Goal: Task Accomplishment & Management: Use online tool/utility

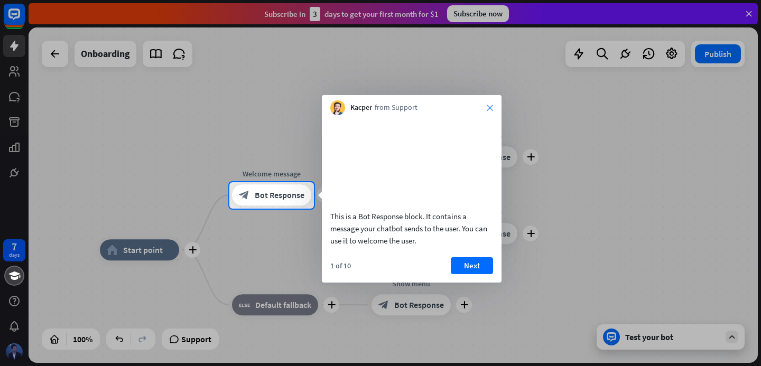
click at [487, 108] on icon "close" at bounding box center [490, 108] width 6 height 6
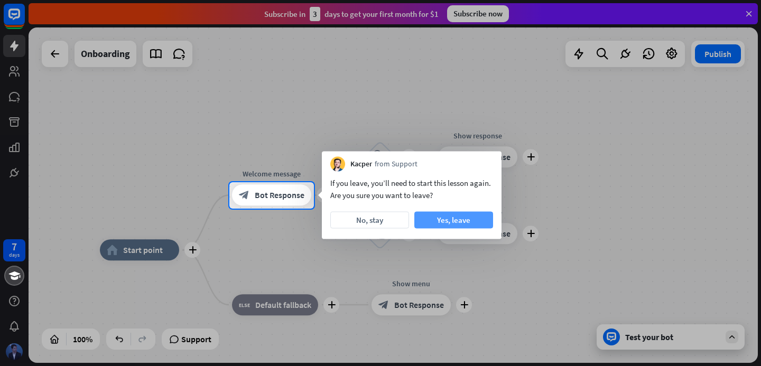
click at [423, 224] on button "Yes, leave" at bounding box center [453, 220] width 79 height 17
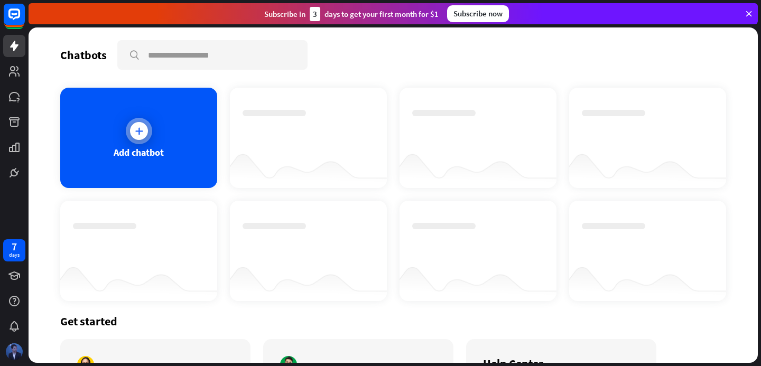
click at [152, 131] on div "Add chatbot" at bounding box center [138, 138] width 157 height 100
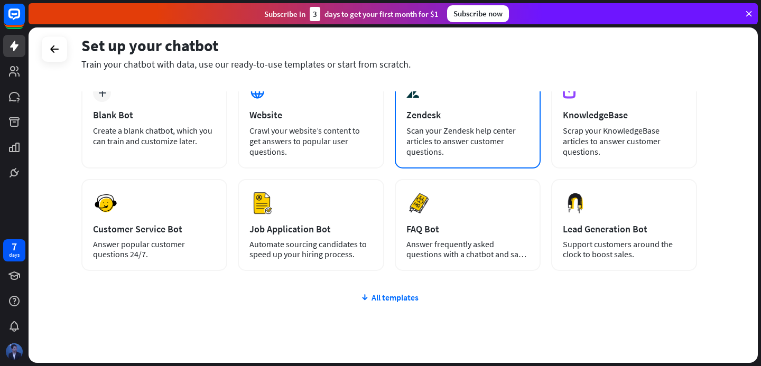
scroll to position [31, 0]
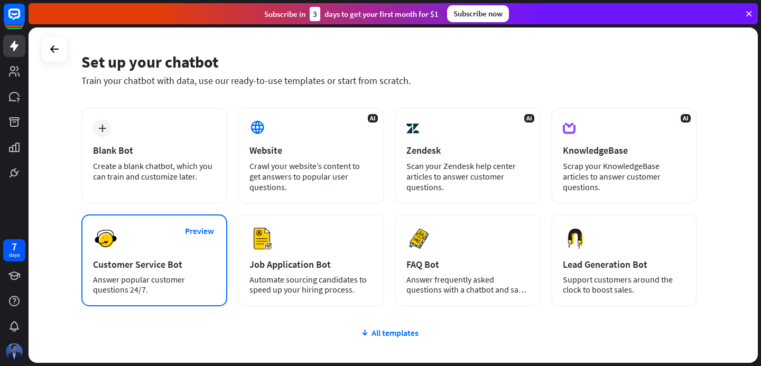
click at [172, 267] on div "Customer Service Bot" at bounding box center [154, 264] width 123 height 12
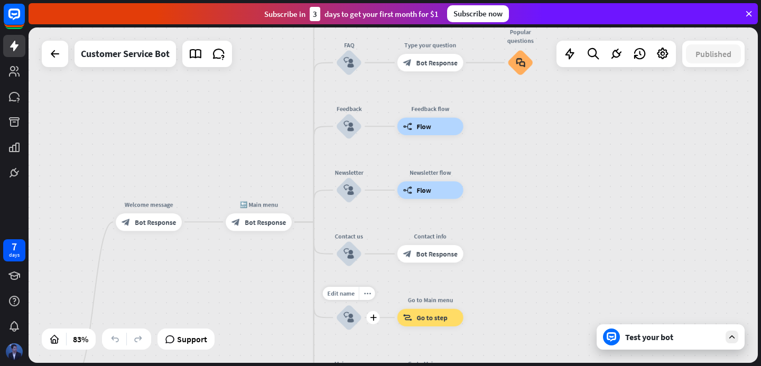
drag, startPoint x: 497, startPoint y: 136, endPoint x: 326, endPoint y: 330, distance: 259.0
click at [336, 330] on div "Edit name more_horiz plus 👋 Small talk block_user_input" at bounding box center [349, 317] width 26 height 26
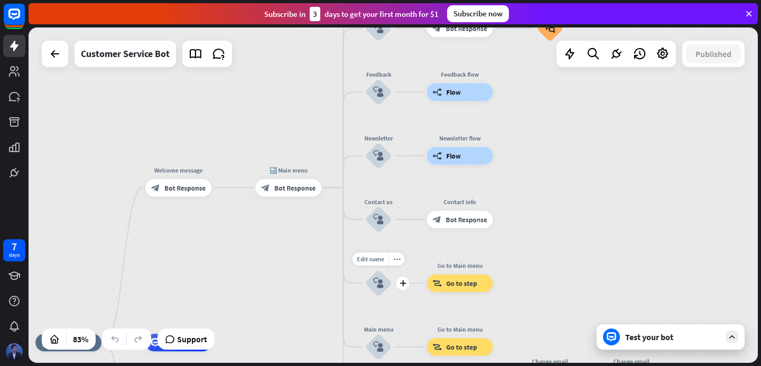
drag, startPoint x: 326, startPoint y: 330, endPoint x: 380, endPoint y: 275, distance: 77.7
click at [380, 275] on div "Edit name more_horiz plus 👋 Small talk block_user_input" at bounding box center [378, 283] width 26 height 26
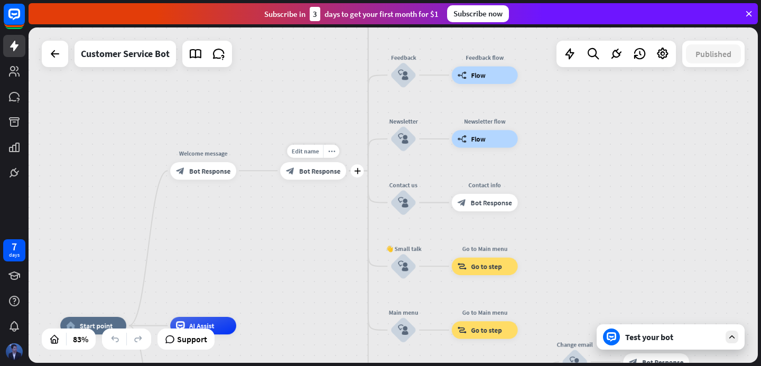
click at [321, 180] on div "Edit name more_horiz plus 🔙 Main menu block_bot_response Bot Response" at bounding box center [313, 170] width 66 height 17
click at [315, 171] on span "Bot Response" at bounding box center [319, 170] width 41 height 9
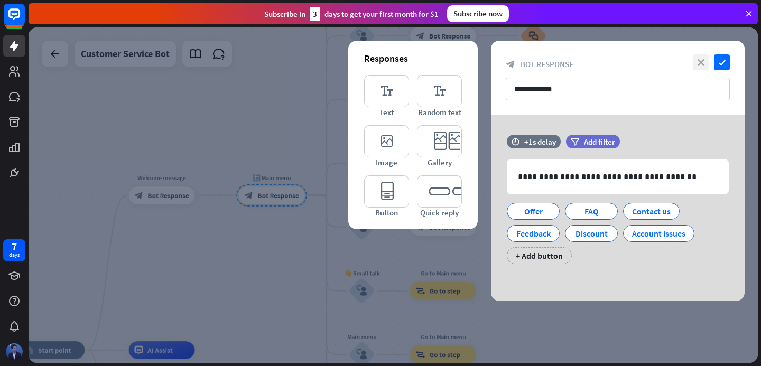
click at [704, 64] on icon "close" at bounding box center [701, 62] width 16 height 16
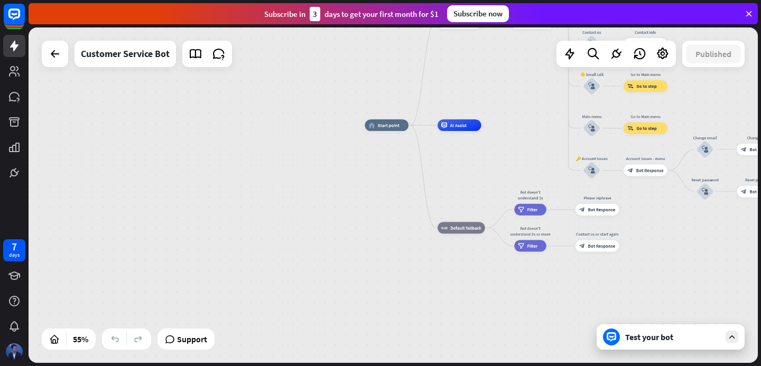
drag, startPoint x: 125, startPoint y: 253, endPoint x: 435, endPoint y: 61, distance: 364.7
click at [435, 61] on div "home_2 Start point Welcome message block_bot_response Bot Response 🔙 Main menu …" at bounding box center [393, 195] width 729 height 336
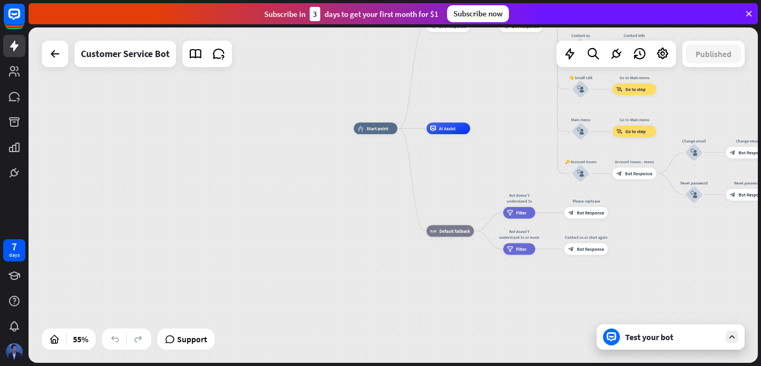
drag, startPoint x: 435, startPoint y: 61, endPoint x: 402, endPoint y: 72, distance: 34.8
click at [402, 76] on div "home_2 Start point Welcome message block_bot_response Bot Response 🔙 Main menu …" at bounding box center [393, 195] width 729 height 336
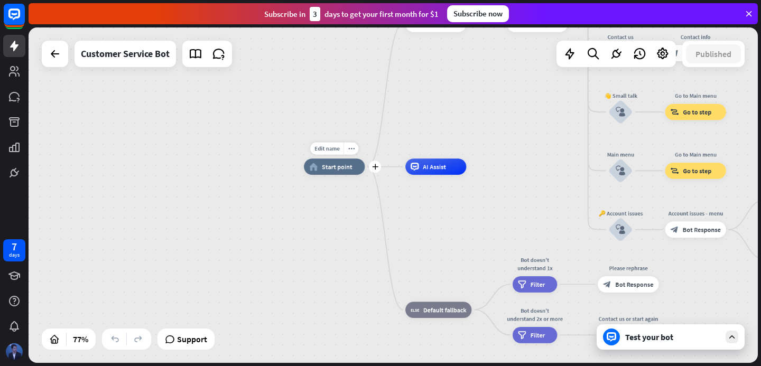
click at [331, 165] on span "Start point" at bounding box center [337, 167] width 31 height 8
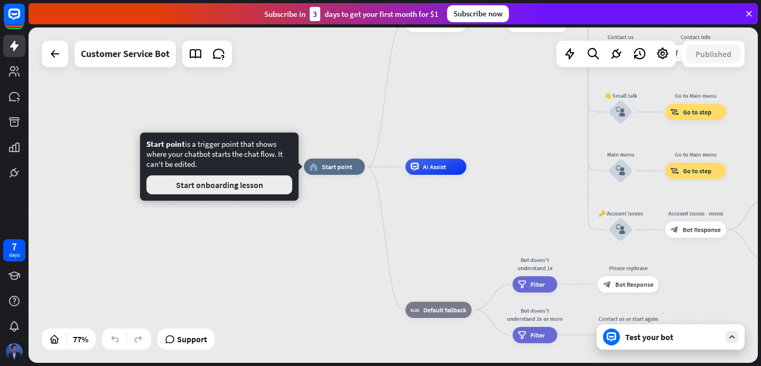
click at [231, 187] on button "Start onboarding lesson" at bounding box center [219, 184] width 146 height 19
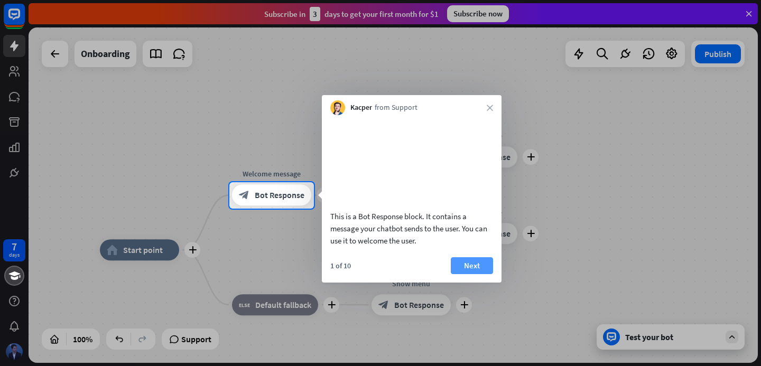
click at [465, 274] on button "Next" at bounding box center [472, 265] width 42 height 17
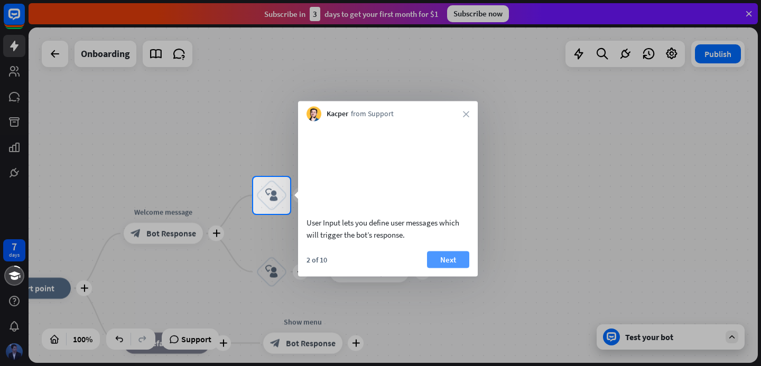
click at [460, 268] on button "Next" at bounding box center [448, 259] width 42 height 17
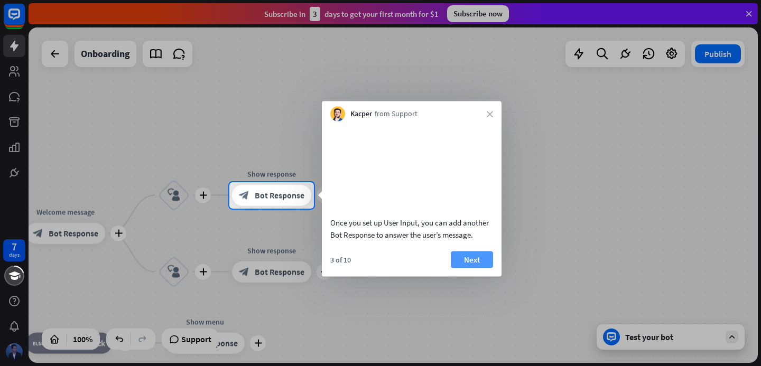
click at [463, 268] on button "Next" at bounding box center [472, 259] width 42 height 17
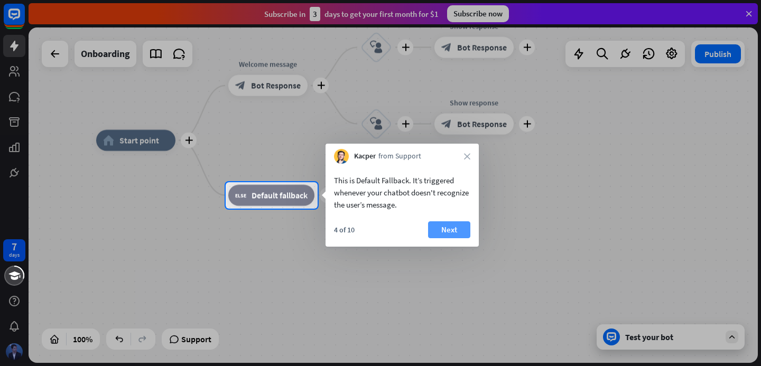
click at [448, 230] on button "Next" at bounding box center [449, 229] width 42 height 17
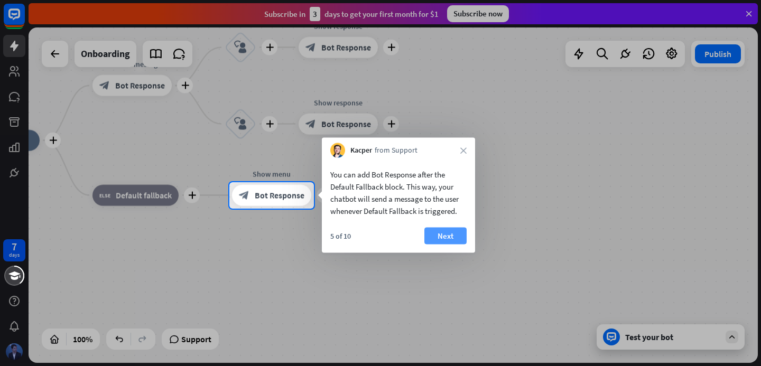
click at [448, 234] on button "Next" at bounding box center [445, 236] width 42 height 17
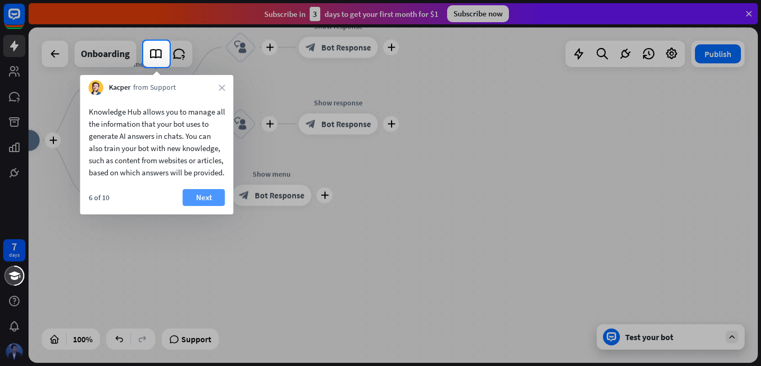
click at [206, 206] on button "Next" at bounding box center [204, 197] width 42 height 17
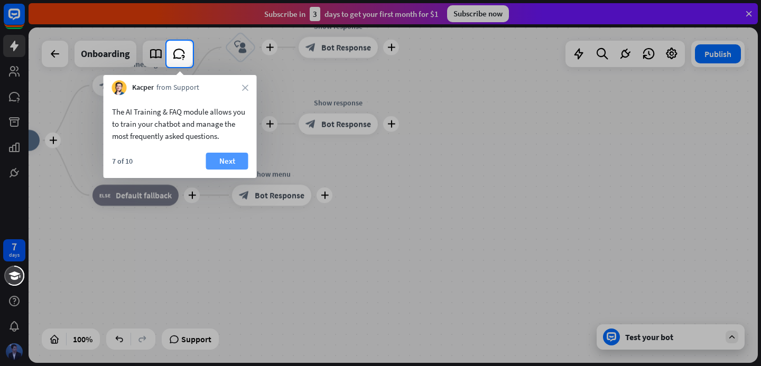
click at [225, 165] on button "Next" at bounding box center [227, 161] width 42 height 17
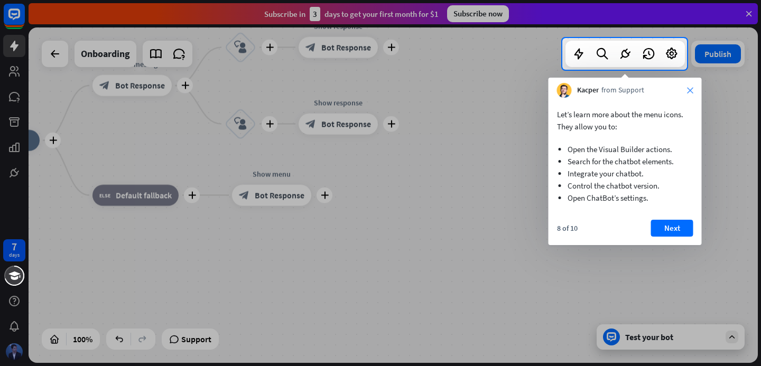
click at [693, 88] on icon "close" at bounding box center [690, 90] width 6 height 6
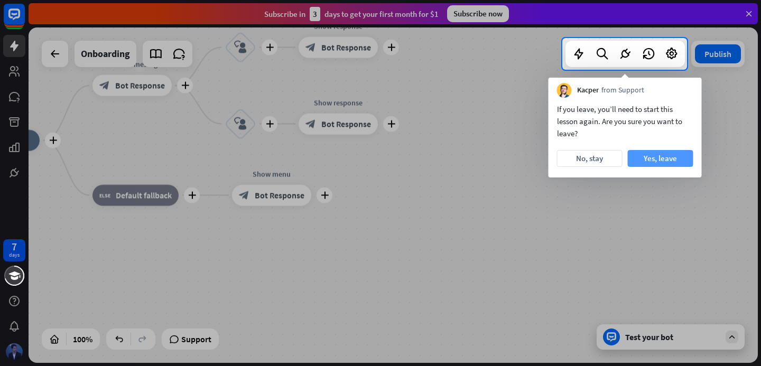
click at [653, 159] on button "Yes, leave" at bounding box center [661, 158] width 66 height 17
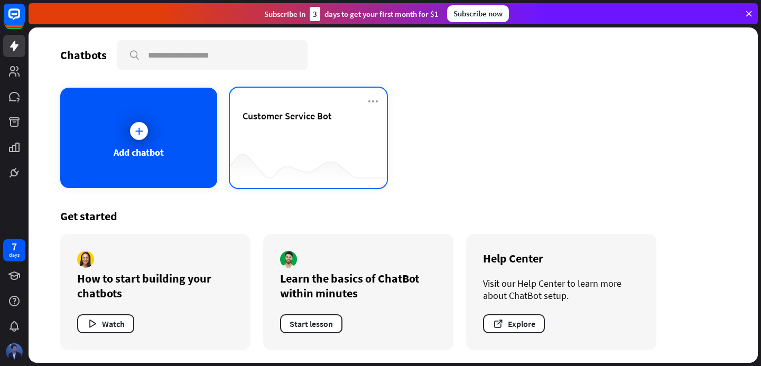
click at [332, 136] on div "Customer Service Bot" at bounding box center [309, 128] width 132 height 37
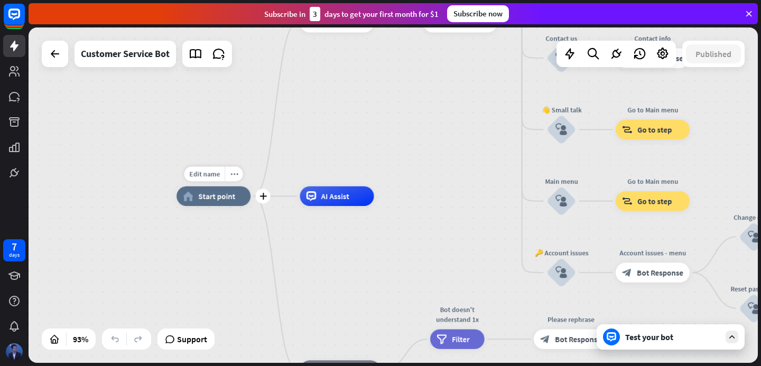
click at [227, 203] on div "home_2 Start point" at bounding box center [213, 197] width 74 height 20
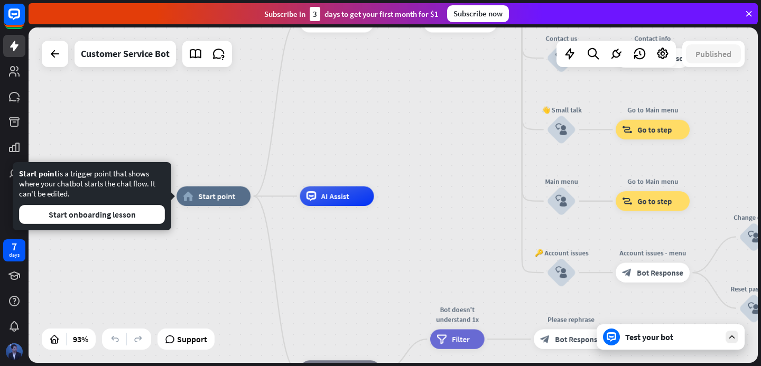
click at [234, 288] on div "home_2 Start point Welcome message block_bot_response Bot Response 🔙 Main menu …" at bounding box center [516, 352] width 681 height 313
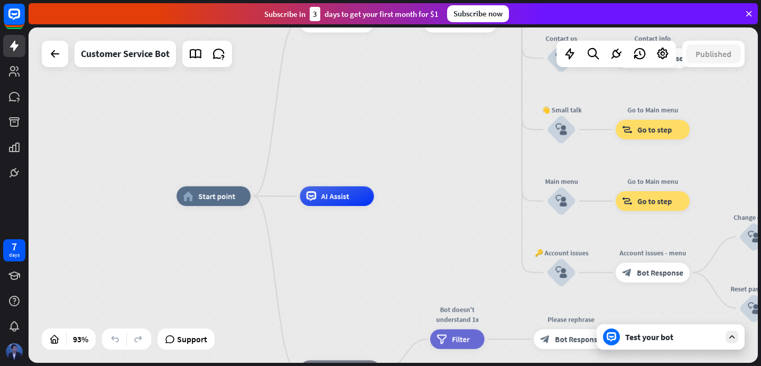
click at [639, 325] on div "Test your bot" at bounding box center [671, 336] width 148 height 25
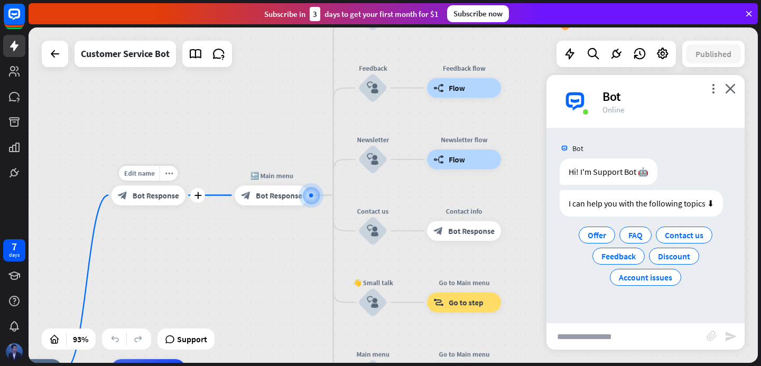
click at [142, 197] on span "Bot Response" at bounding box center [156, 195] width 47 height 10
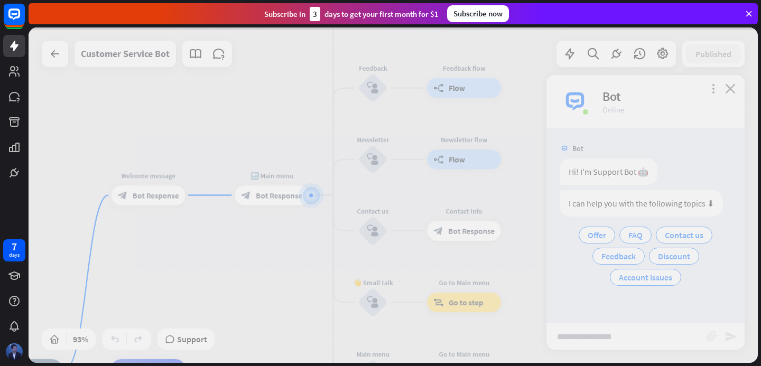
click at [142, 197] on div at bounding box center [393, 195] width 729 height 336
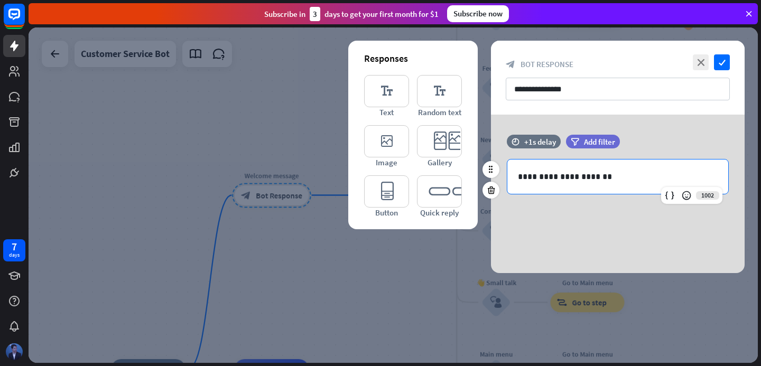
click at [545, 177] on p "**********" at bounding box center [618, 176] width 200 height 13
drag, startPoint x: 543, startPoint y: 179, endPoint x: 573, endPoint y: 181, distance: 30.2
click at [583, 180] on p "**********" at bounding box center [618, 176] width 200 height 13
click at [573, 181] on p "**********" at bounding box center [618, 176] width 200 height 13
drag, startPoint x: 605, startPoint y: 182, endPoint x: 514, endPoint y: 173, distance: 91.3
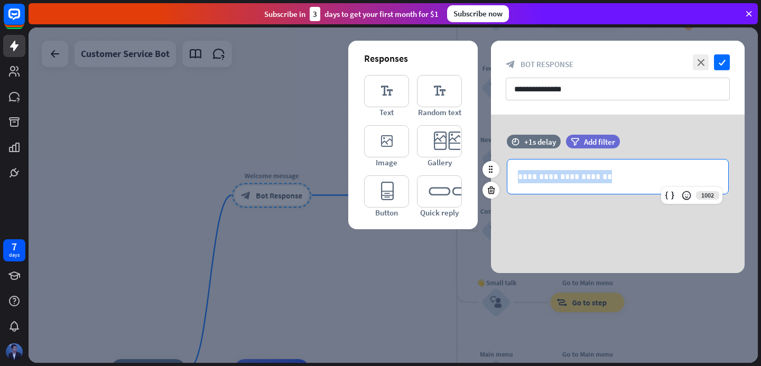
click at [514, 173] on div "**********" at bounding box center [617, 177] width 221 height 34
click at [541, 180] on p "**********" at bounding box center [618, 176] width 200 height 13
drag, startPoint x: 544, startPoint y: 178, endPoint x: 584, endPoint y: 179, distance: 40.7
click at [585, 180] on p "**********" at bounding box center [618, 176] width 200 height 13
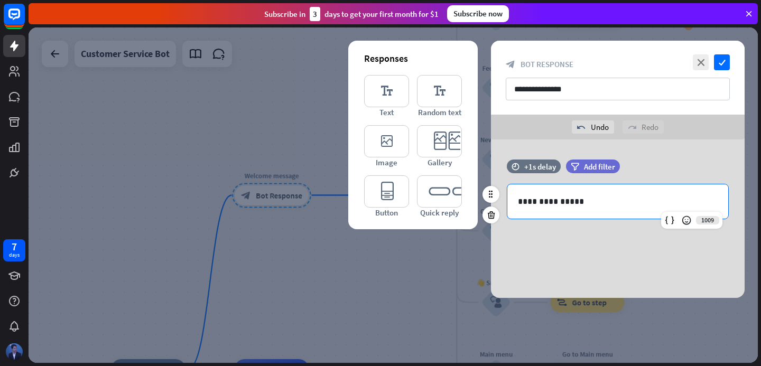
click at [578, 202] on p "**********" at bounding box center [618, 201] width 200 height 13
click at [718, 64] on icon "check" at bounding box center [722, 62] width 16 height 16
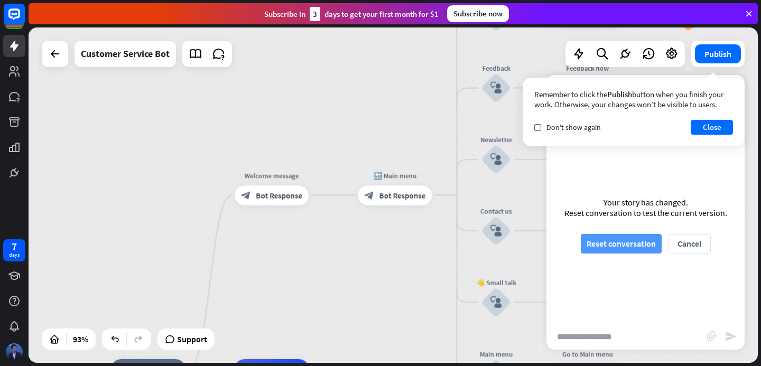
click at [597, 239] on button "Reset conversation" at bounding box center [621, 244] width 81 height 20
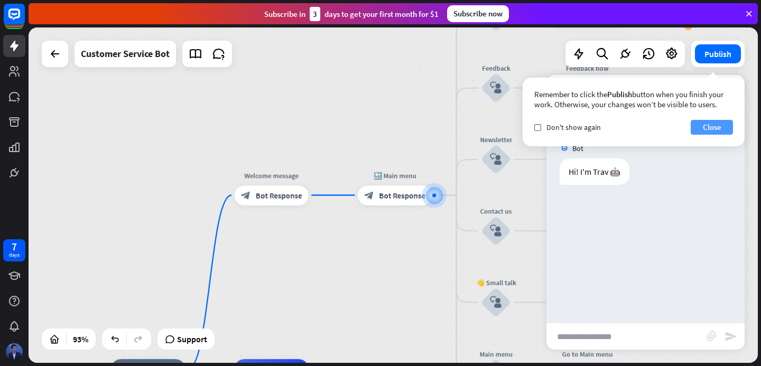
click at [722, 131] on button "Close" at bounding box center [712, 127] width 42 height 15
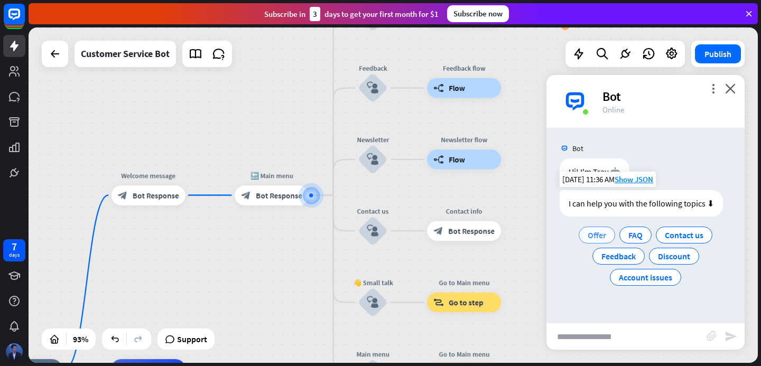
click at [589, 239] on span "Offer" at bounding box center [597, 235] width 18 height 11
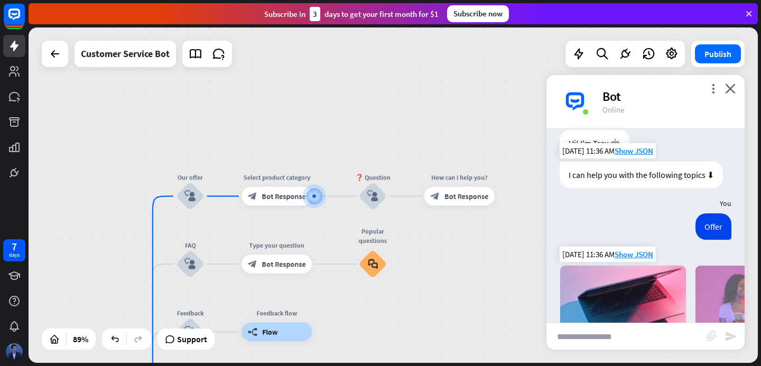
scroll to position [23, 0]
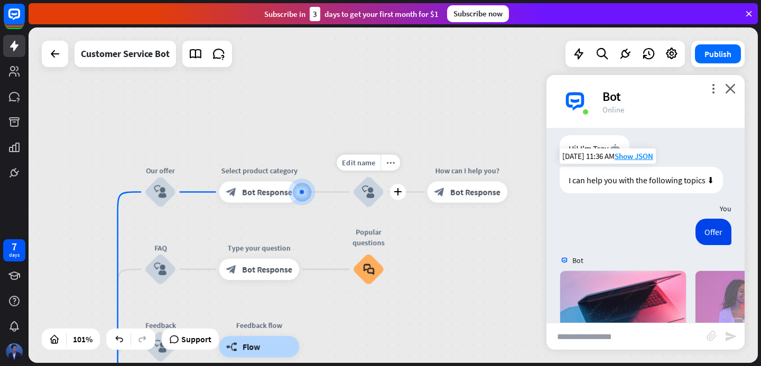
click at [385, 208] on div "Edit name more_horiz plus block_user_input" at bounding box center [368, 192] width 32 height 32
click at [400, 345] on div "home_2 Start point Welcome message block_bot_response Bot Response 🔙 Main menu …" at bounding box center [393, 195] width 729 height 336
click at [414, 247] on div "home_2 Start point Welcome message block_bot_response Bot Response 🔙 Main menu …" at bounding box center [393, 195] width 729 height 336
click at [409, 145] on div "home_2 Start point Welcome message block_bot_response Bot Response 🔙 Main menu …" at bounding box center [393, 195] width 729 height 336
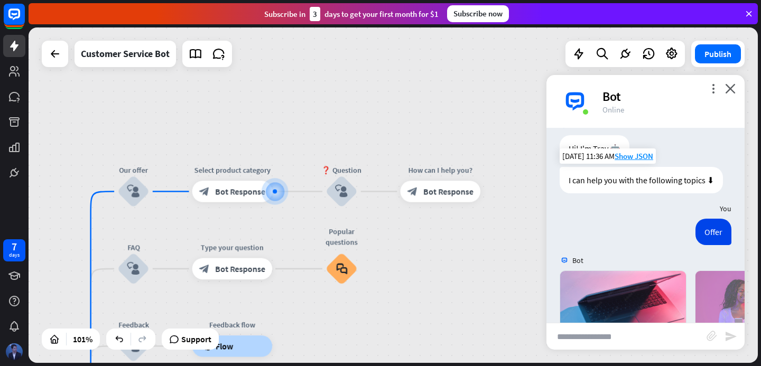
drag, startPoint x: 409, startPoint y: 145, endPoint x: 368, endPoint y: 145, distance: 40.7
click at [368, 145] on div "home_2 Start point Welcome message block_bot_response Bot Response 🔙 Main menu …" at bounding box center [393, 195] width 729 height 336
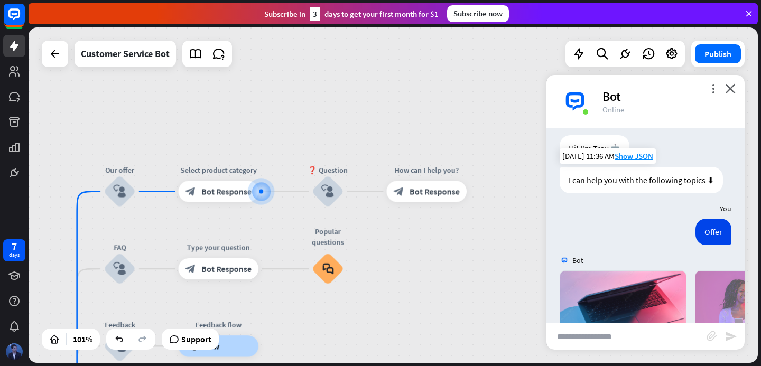
click at [368, 145] on div "home_2 Start point Welcome message block_bot_response Bot Response 🔙 Main menu …" at bounding box center [393, 195] width 729 height 336
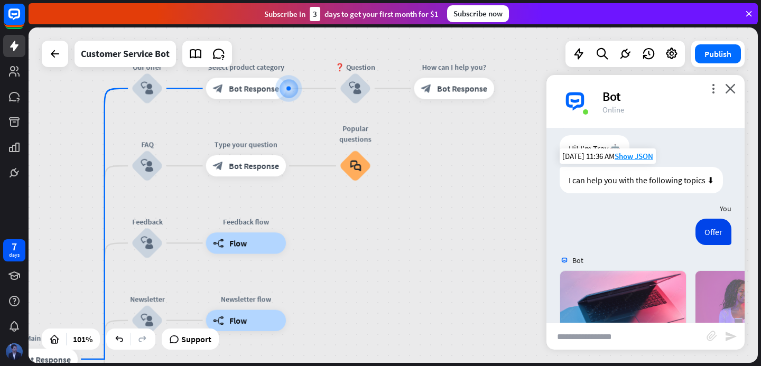
drag, startPoint x: 368, startPoint y: 145, endPoint x: 396, endPoint y: 42, distance: 106.6
click at [396, 42] on div "home_2 Start point Welcome message block_bot_response Bot Response 🔙 Main menu …" at bounding box center [393, 195] width 729 height 336
click at [413, 286] on div "home_2 Start point Welcome message block_bot_response Bot Response 🔙 Main menu …" at bounding box center [393, 195] width 729 height 336
click at [412, 217] on div "home_2 Start point Welcome message block_bot_response Bot Response 🔙 Main menu …" at bounding box center [393, 195] width 729 height 336
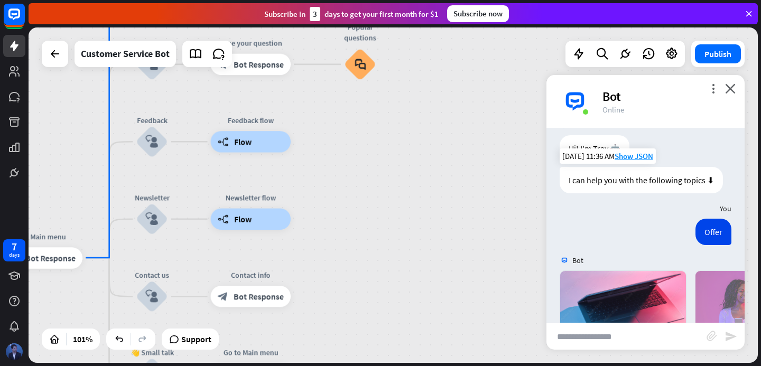
drag, startPoint x: 438, startPoint y: 196, endPoint x: 442, endPoint y: 95, distance: 100.5
click at [442, 95] on div "home_2 Start point Welcome message block_bot_response Bot Response 🔙 Main menu …" at bounding box center [393, 195] width 729 height 336
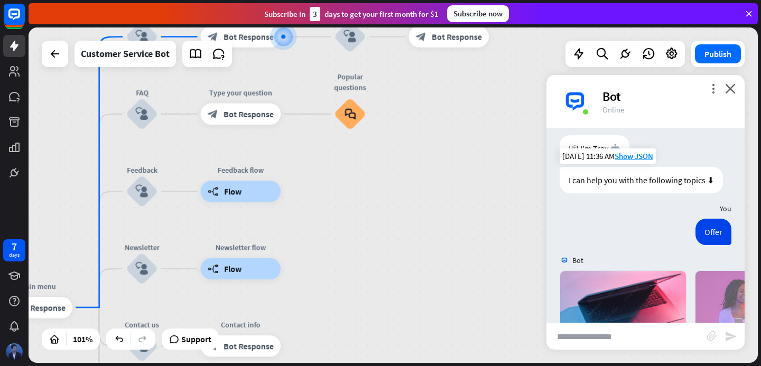
drag, startPoint x: 442, startPoint y: 95, endPoint x: 432, endPoint y: 145, distance: 51.2
click at [432, 145] on div "home_2 Start point Welcome message block_bot_response Bot Response 🔙 Main menu …" at bounding box center [393, 195] width 729 height 336
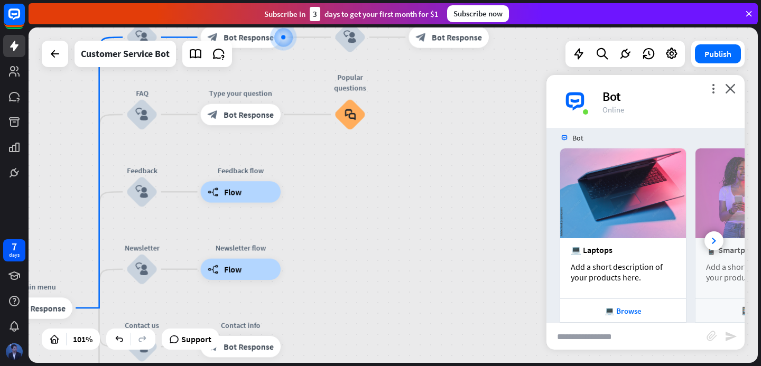
scroll to position [164, 0]
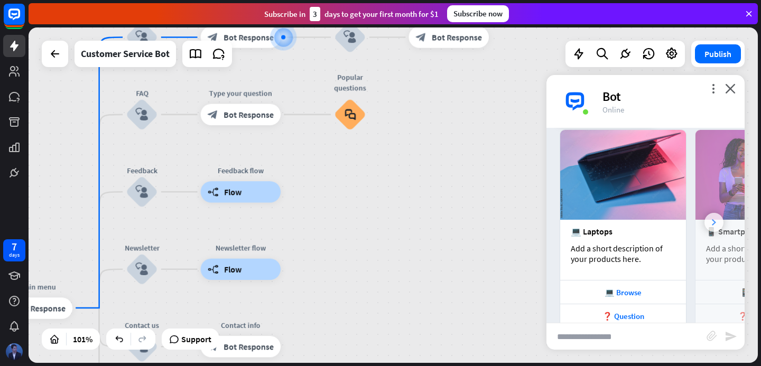
click at [715, 221] on icon at bounding box center [714, 222] width 4 height 6
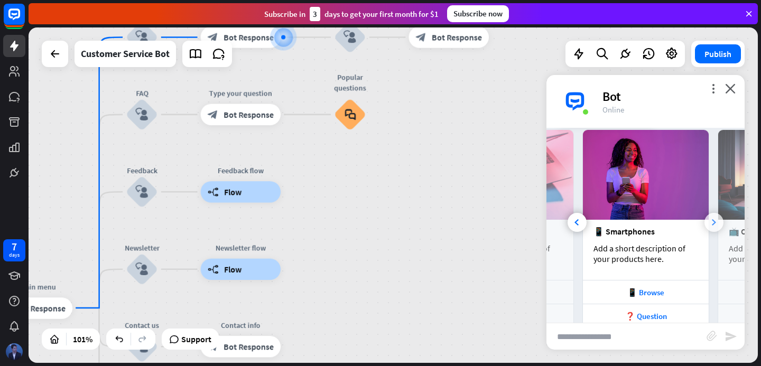
click at [715, 221] on icon at bounding box center [714, 222] width 4 height 6
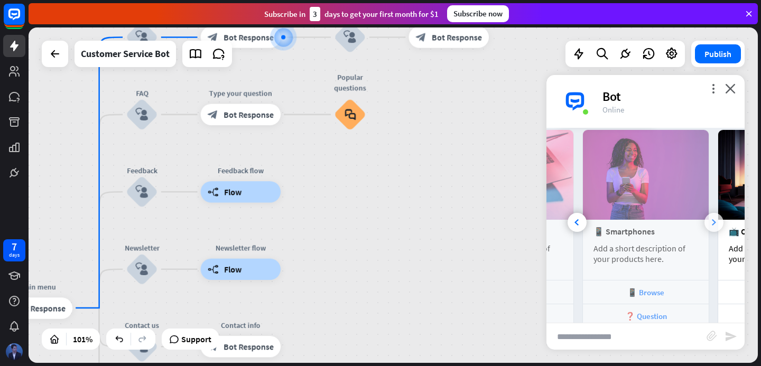
scroll to position [0, 226]
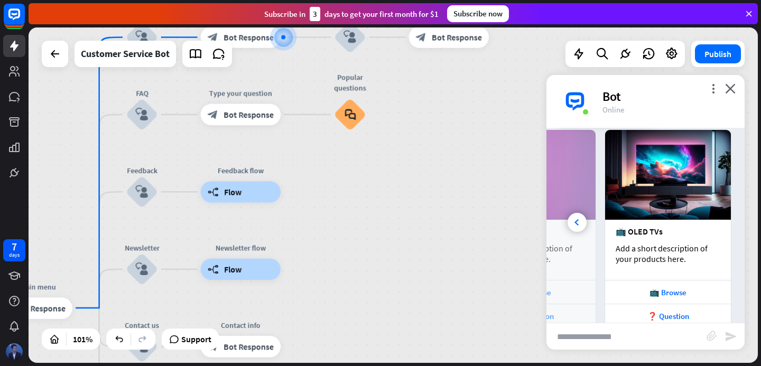
click at [715, 221] on div "📺 OLED TVs Add a short description of your products here." at bounding box center [668, 250] width 126 height 60
click at [581, 223] on div at bounding box center [577, 222] width 19 height 19
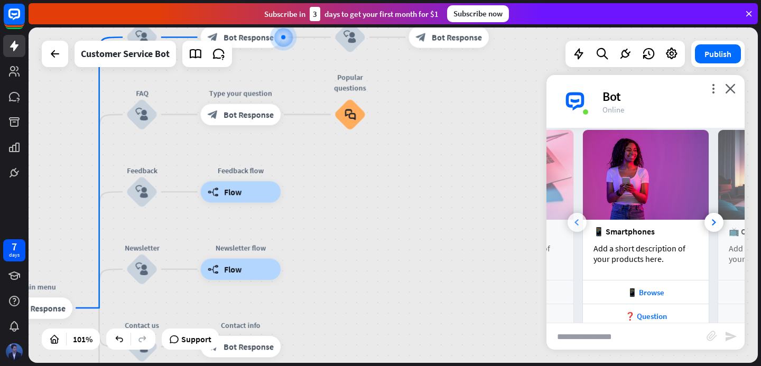
scroll to position [0, 113]
click at [581, 223] on div at bounding box center [577, 222] width 19 height 19
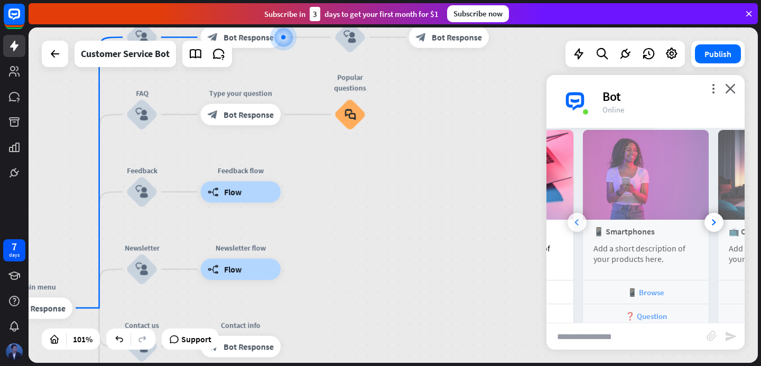
scroll to position [0, 0]
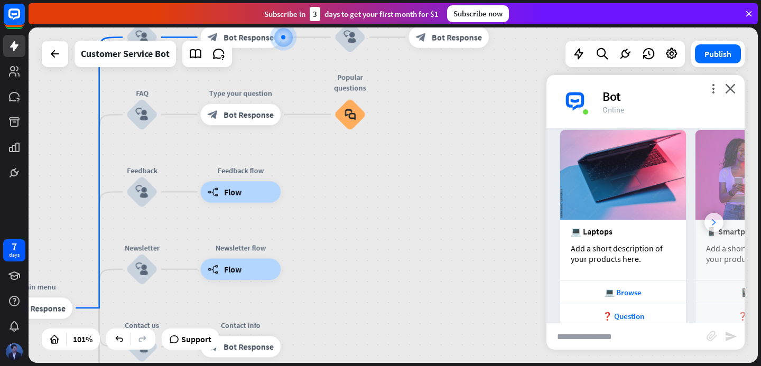
click at [719, 225] on div at bounding box center [713, 222] width 19 height 19
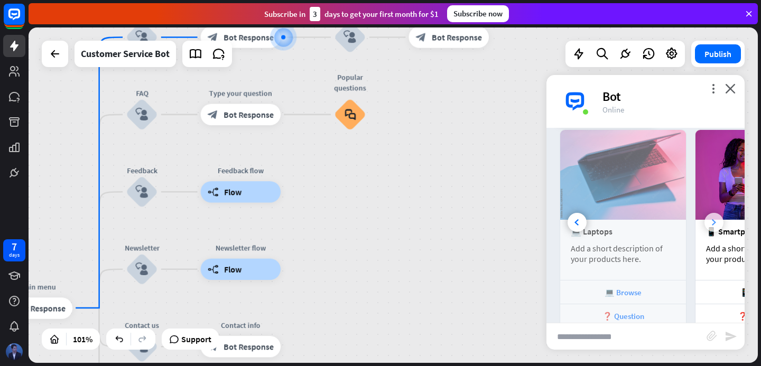
scroll to position [0, 113]
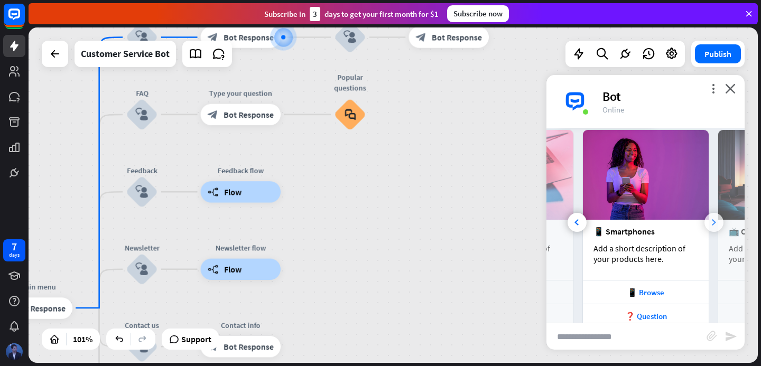
click at [719, 225] on div at bounding box center [713, 222] width 19 height 19
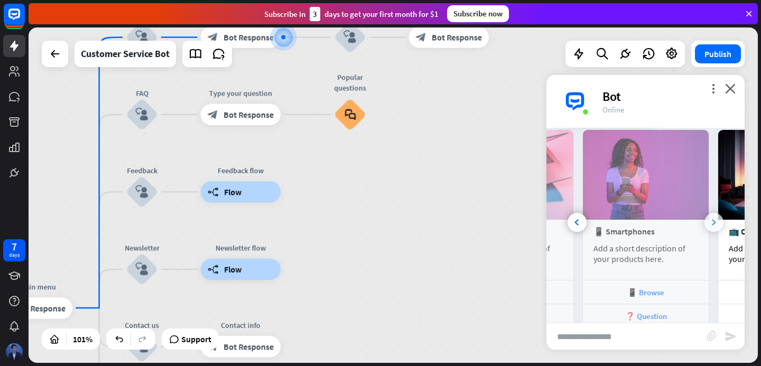
scroll to position [0, 226]
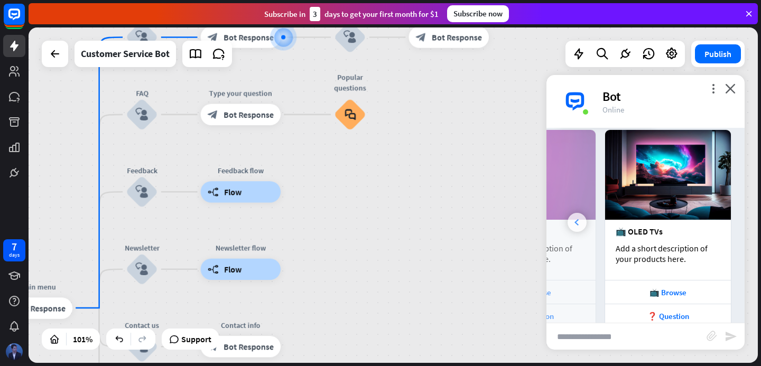
click at [577, 221] on icon at bounding box center [576, 222] width 4 height 6
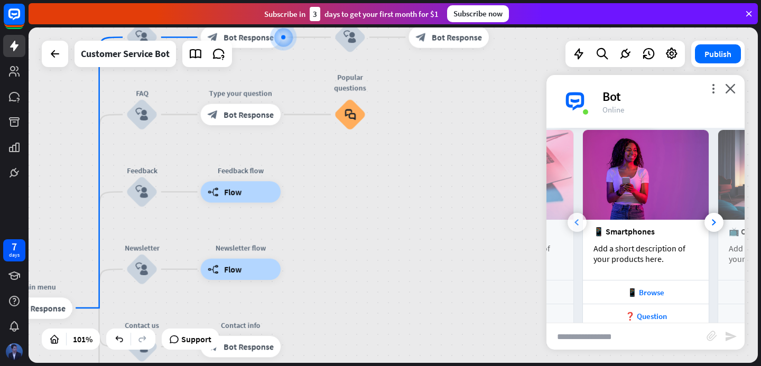
click at [577, 221] on icon at bounding box center [576, 222] width 4 height 6
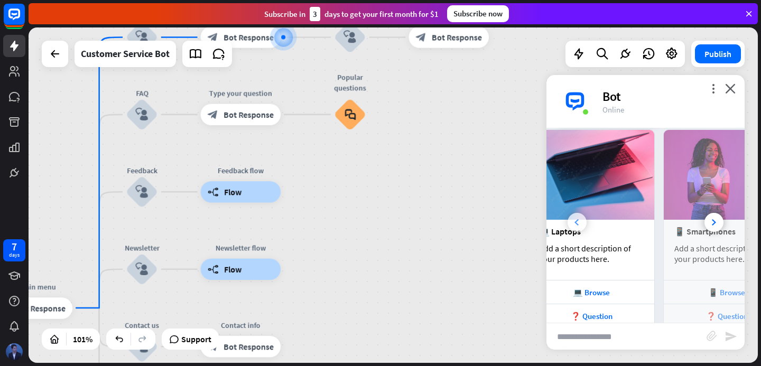
scroll to position [0, 0]
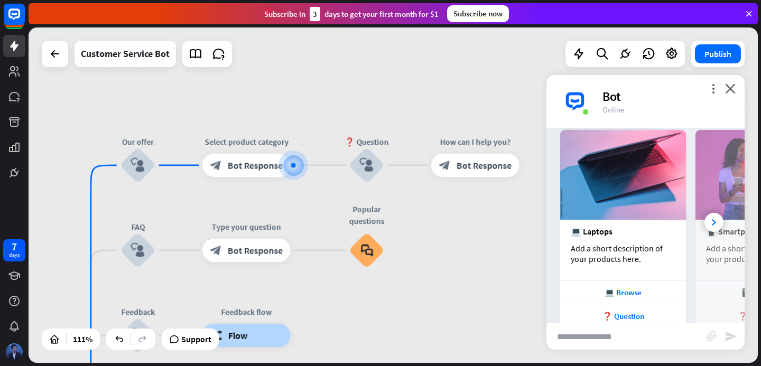
drag, startPoint x: 432, startPoint y: 84, endPoint x: 442, endPoint y: 221, distance: 137.2
click at [442, 221] on div "home_2 Start point Welcome message block_bot_response Bot Response 🔙 Main menu …" at bounding box center [393, 195] width 729 height 336
click at [730, 80] on div "more_vert close Bot Online" at bounding box center [645, 101] width 198 height 53
click at [730, 87] on icon "close" at bounding box center [730, 88] width 11 height 10
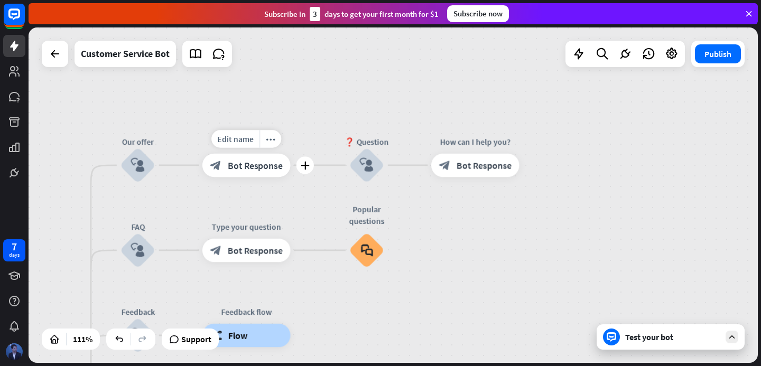
click at [243, 171] on div "block_bot_response Bot Response" at bounding box center [246, 165] width 88 height 23
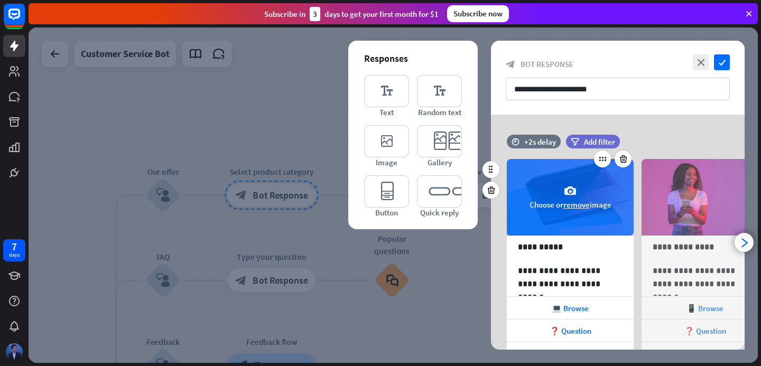
click at [530, 192] on div "camera Choose or remove image" at bounding box center [570, 197] width 127 height 77
click at [559, 208] on span "Choose or remove image" at bounding box center [570, 205] width 82 height 10
click at [566, 210] on div "camera Choose or remove image" at bounding box center [570, 197] width 127 height 77
click at [572, 204] on button "remove" at bounding box center [576, 205] width 26 height 10
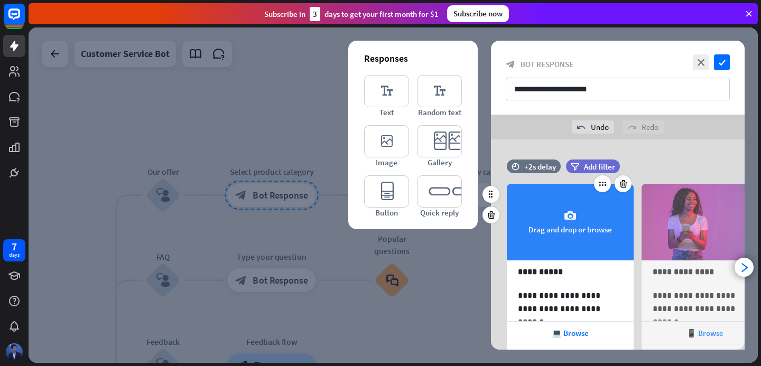
click at [535, 228] on div "camera Drag and drop or browse" at bounding box center [570, 222] width 127 height 77
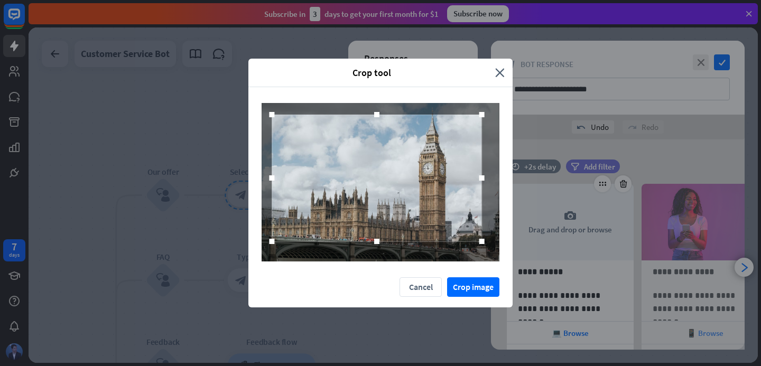
drag, startPoint x: 399, startPoint y: 206, endPoint x: 396, endPoint y: 202, distance: 5.6
click at [396, 202] on div at bounding box center [377, 178] width 210 height 127
click at [474, 290] on button "Crop image" at bounding box center [473, 287] width 52 height 20
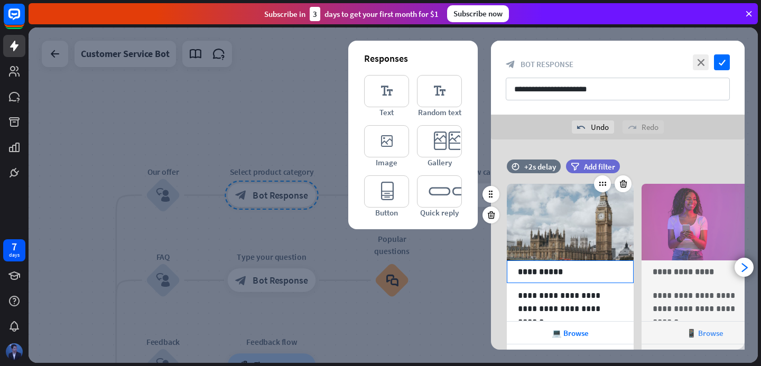
click at [543, 267] on p "**********" at bounding box center [570, 271] width 105 height 13
click at [543, 268] on p "**********" at bounding box center [570, 271] width 105 height 13
click at [551, 303] on p "**********" at bounding box center [570, 302] width 105 height 26
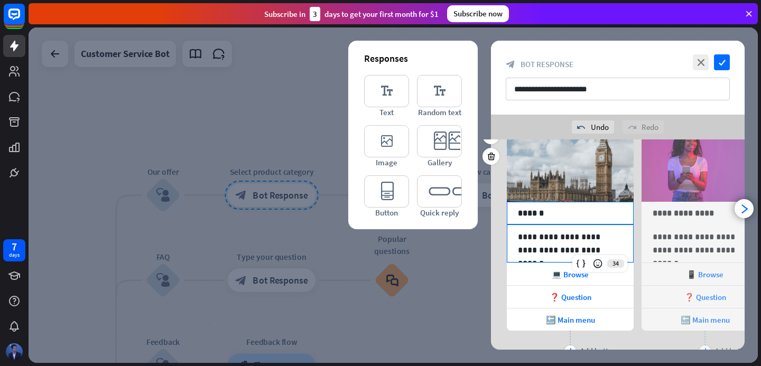
scroll to position [62, 0]
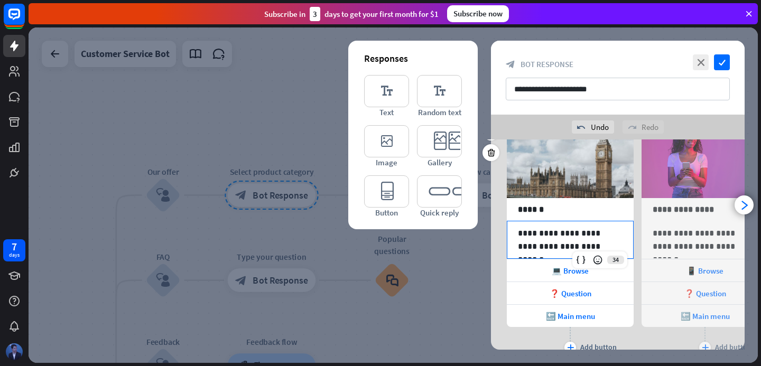
click at [566, 236] on p "**********" at bounding box center [570, 240] width 105 height 26
click at [556, 264] on div "💻 Browse" at bounding box center [570, 270] width 127 height 22
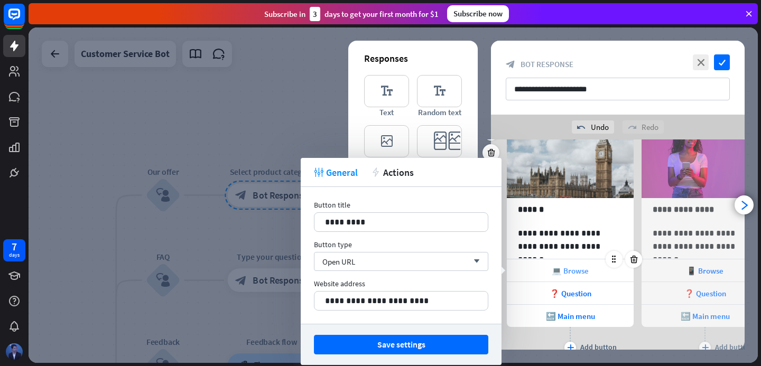
click at [552, 265] on div "💻 Browse" at bounding box center [570, 270] width 127 height 22
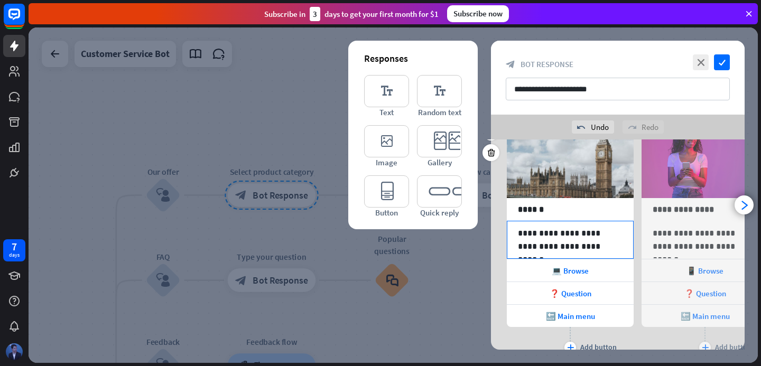
click at [546, 238] on p "**********" at bounding box center [570, 240] width 105 height 26
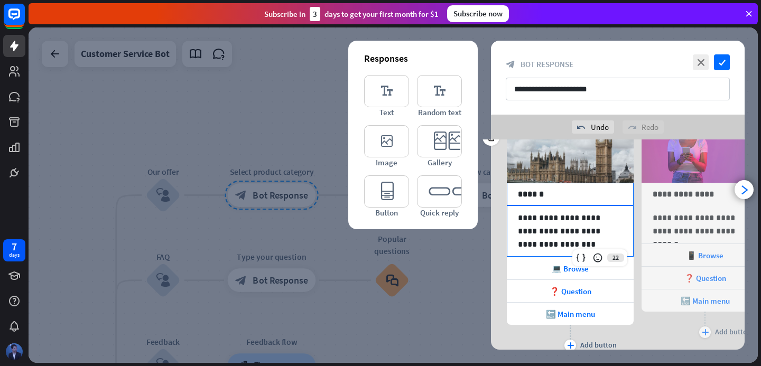
scroll to position [86, 0]
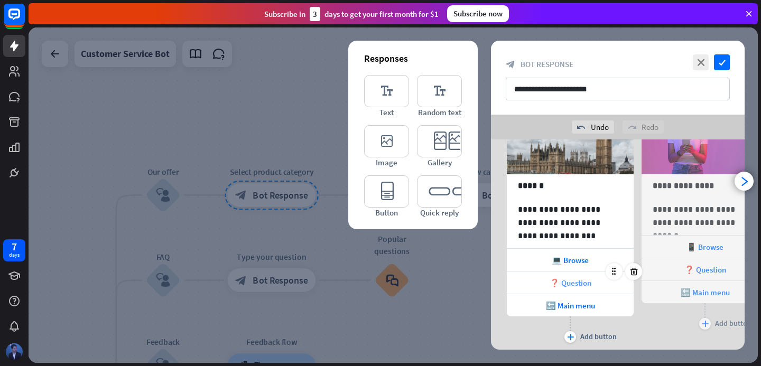
click at [546, 276] on div "❓ Question" at bounding box center [570, 283] width 127 height 22
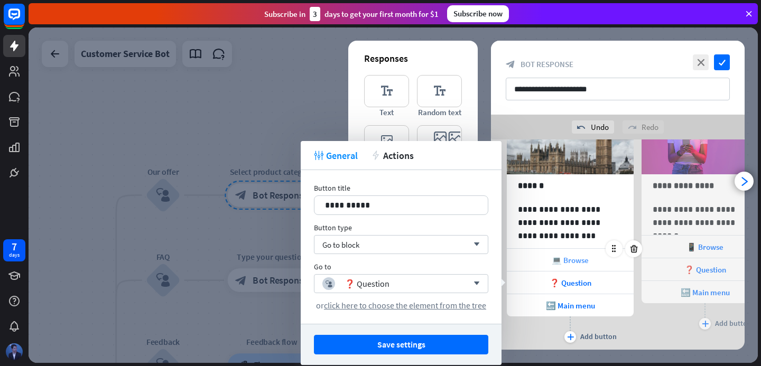
click at [547, 259] on div "💻 Browse" at bounding box center [570, 260] width 127 height 22
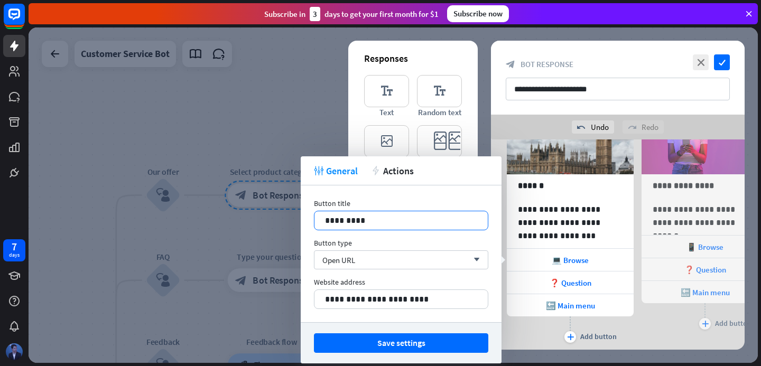
click at [417, 219] on p "*********" at bounding box center [401, 220] width 152 height 13
click at [570, 281] on span "❓ Question" at bounding box center [571, 283] width 42 height 10
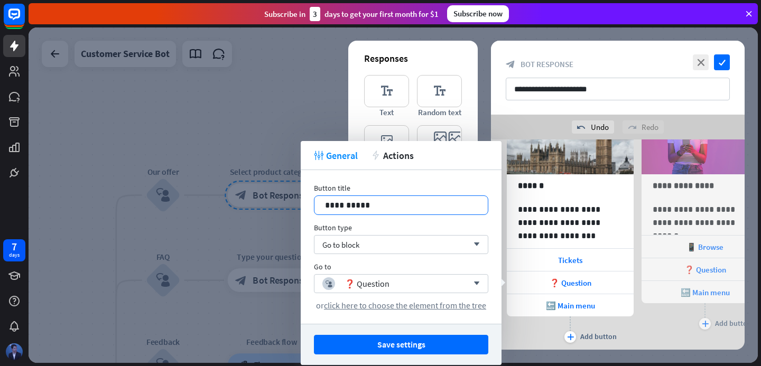
click at [401, 210] on p "**********" at bounding box center [401, 205] width 152 height 13
click at [557, 306] on span "🔙 Main menu" at bounding box center [570, 306] width 49 height 10
click at [610, 280] on div at bounding box center [624, 271] width 36 height 17
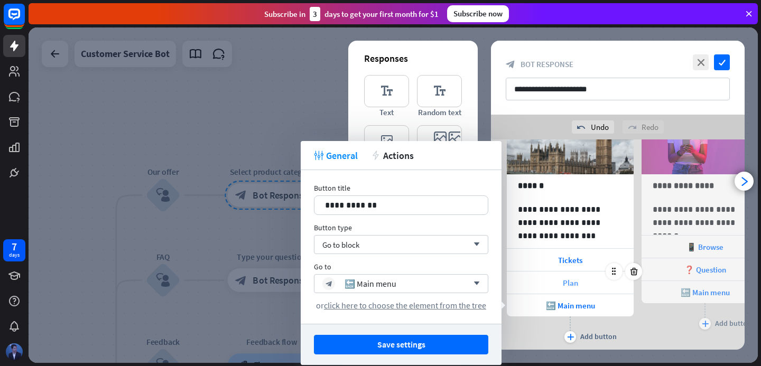
click at [598, 284] on div "Plan" at bounding box center [570, 283] width 127 height 22
click at [581, 278] on div "Plan" at bounding box center [570, 283] width 127 height 22
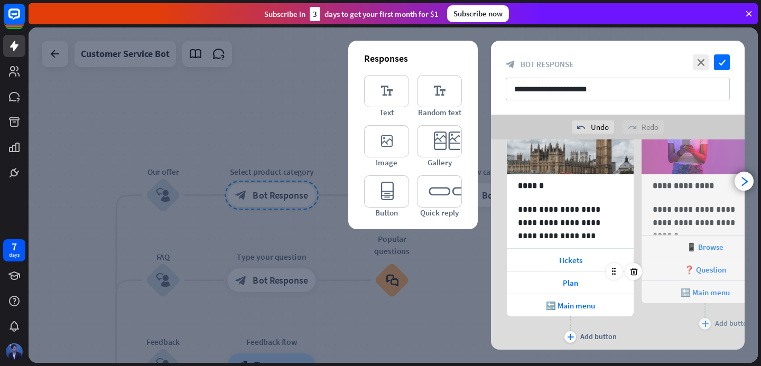
click at [606, 280] on div at bounding box center [624, 271] width 36 height 17
click at [587, 283] on div "Plan" at bounding box center [570, 283] width 127 height 22
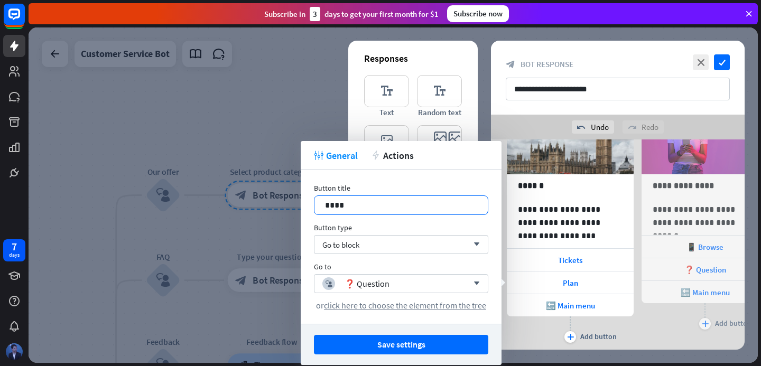
click at [374, 203] on p "****" at bounding box center [401, 205] width 152 height 13
click at [354, 207] on p "**********" at bounding box center [401, 205] width 152 height 13
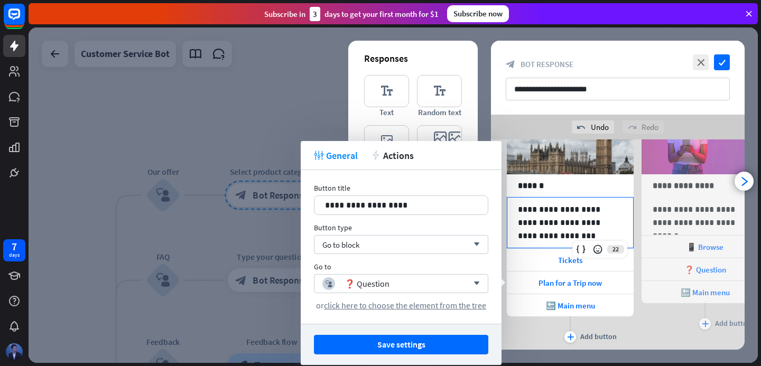
click at [630, 235] on div "**********" at bounding box center [570, 223] width 126 height 50
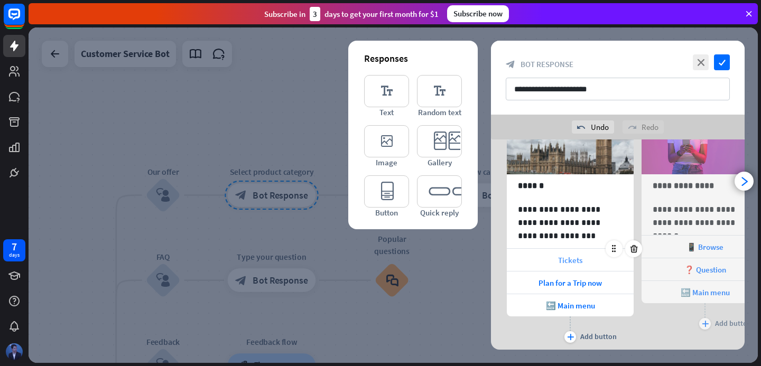
click at [581, 265] on div "Tickets" at bounding box center [570, 260] width 127 height 22
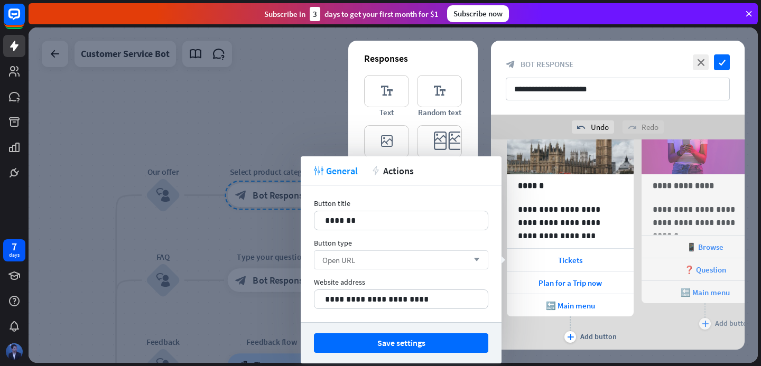
click at [430, 255] on div "Open URL arrow_down" at bounding box center [401, 259] width 174 height 19
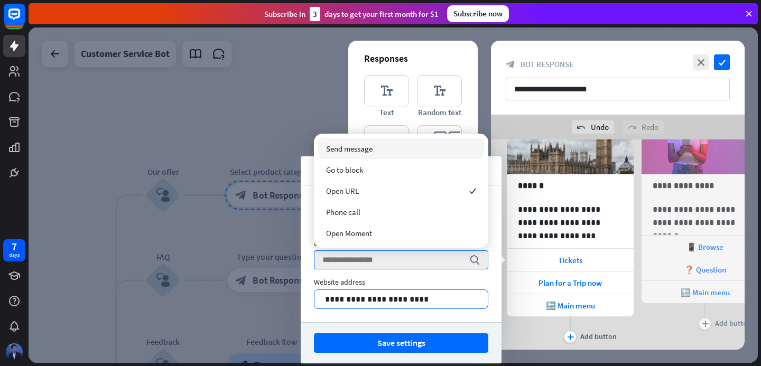
click at [421, 309] on div "**********" at bounding box center [401, 300] width 174 height 20
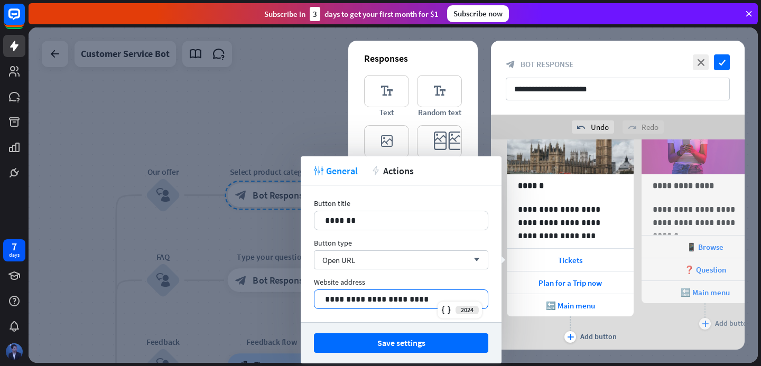
click at [426, 303] on p "**********" at bounding box center [401, 299] width 152 height 13
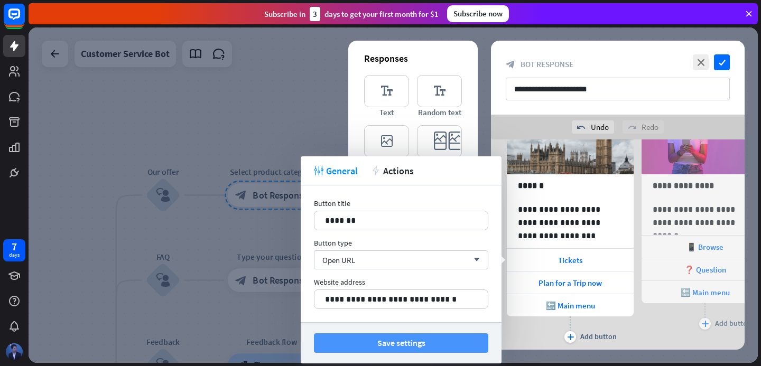
click at [415, 347] on button "Save settings" at bounding box center [401, 343] width 174 height 20
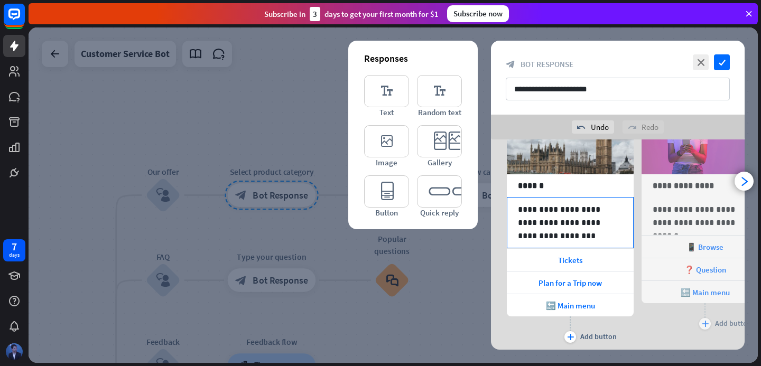
scroll to position [119, 0]
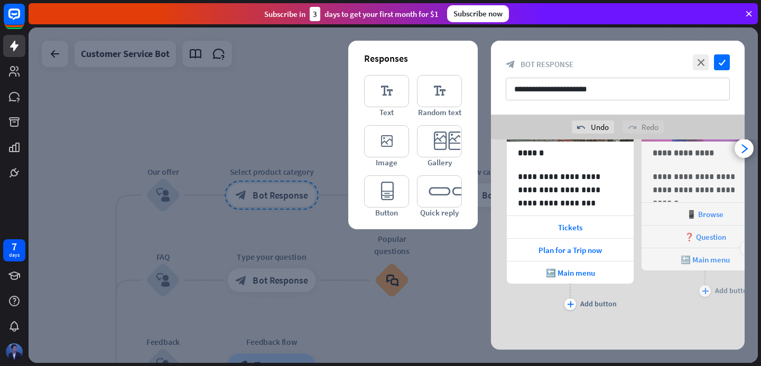
click at [685, 248] on div "🔙 Main menu" at bounding box center [704, 259] width 127 height 23
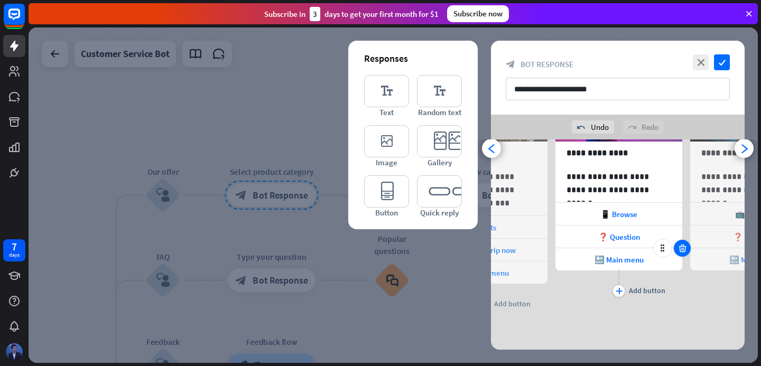
scroll to position [0, 87]
click at [631, 260] on span "🔙 Main menu" at bounding box center [617, 260] width 49 height 10
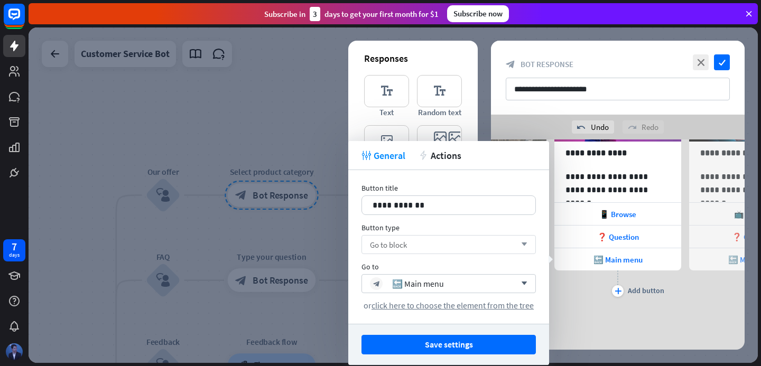
click at [467, 242] on div "Go to block arrow_down" at bounding box center [448, 244] width 174 height 19
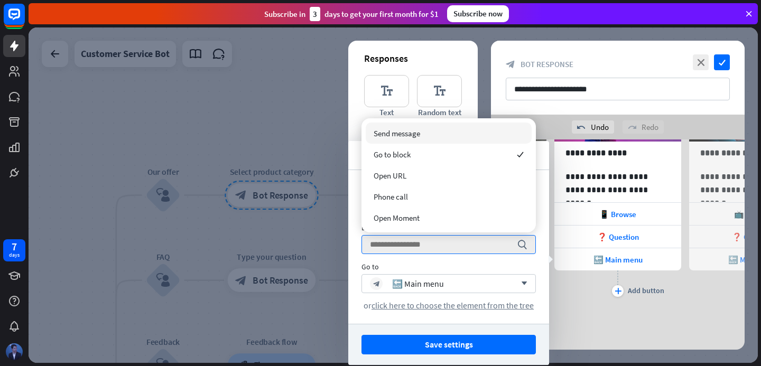
click at [461, 255] on div "**********" at bounding box center [448, 247] width 201 height 154
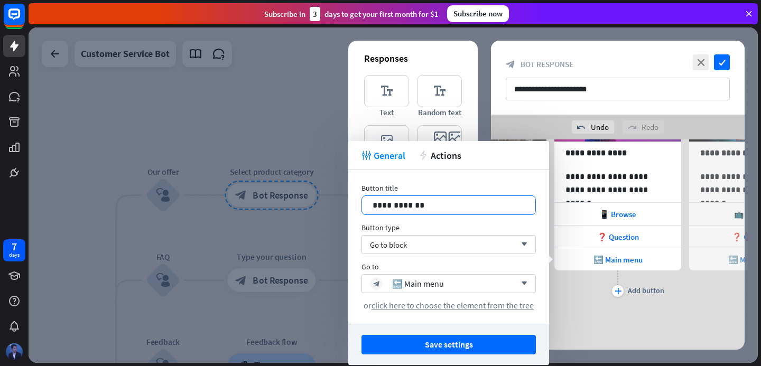
click at [462, 207] on p "**********" at bounding box center [449, 205] width 152 height 13
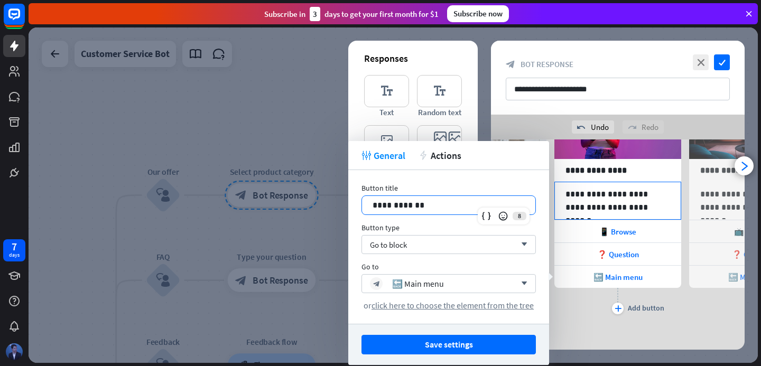
click at [631, 193] on p "**********" at bounding box center [617, 201] width 105 height 26
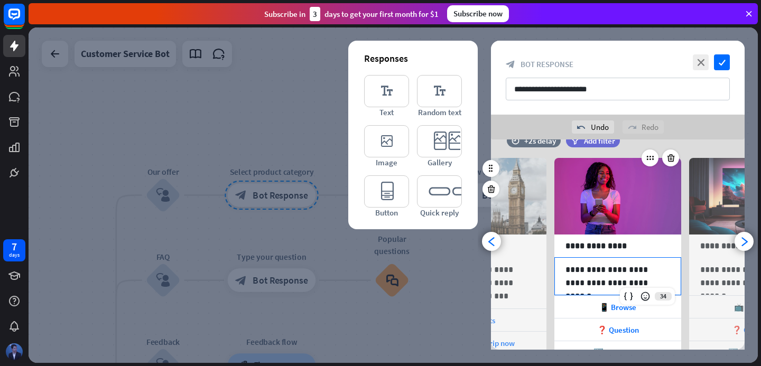
scroll to position [0, 0]
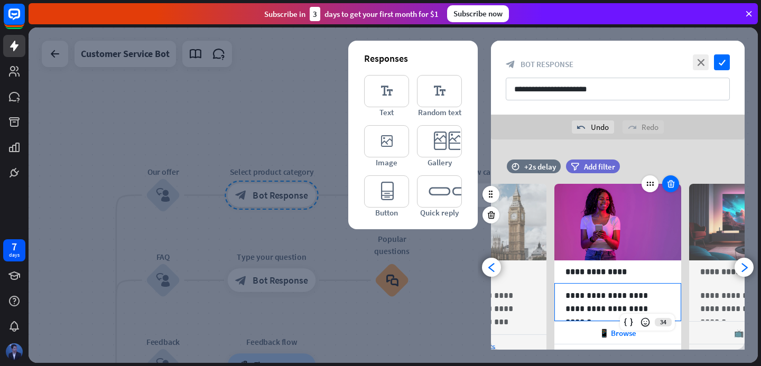
click at [673, 184] on icon at bounding box center [671, 184] width 10 height 10
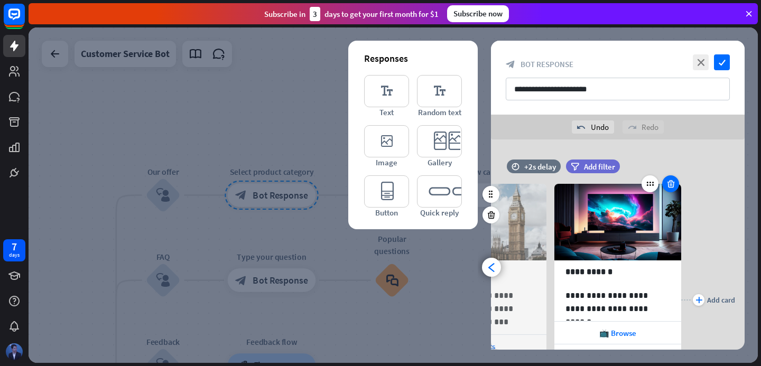
click at [673, 184] on icon at bounding box center [671, 184] width 10 height 10
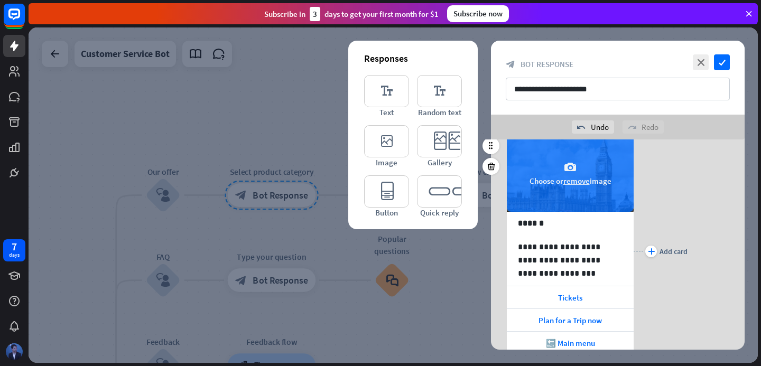
scroll to position [53, 0]
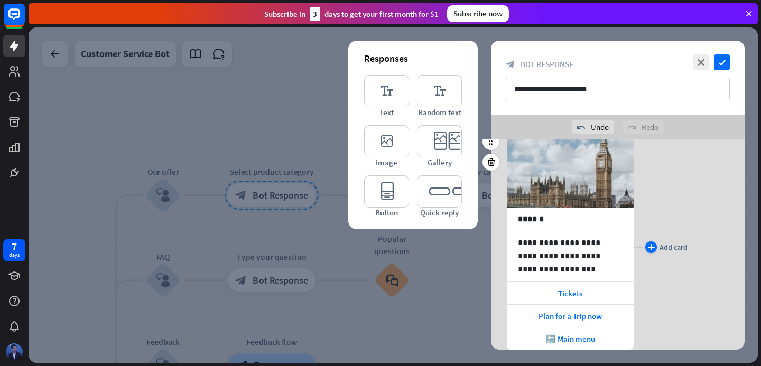
click at [654, 245] on icon "plus" at bounding box center [651, 247] width 7 height 6
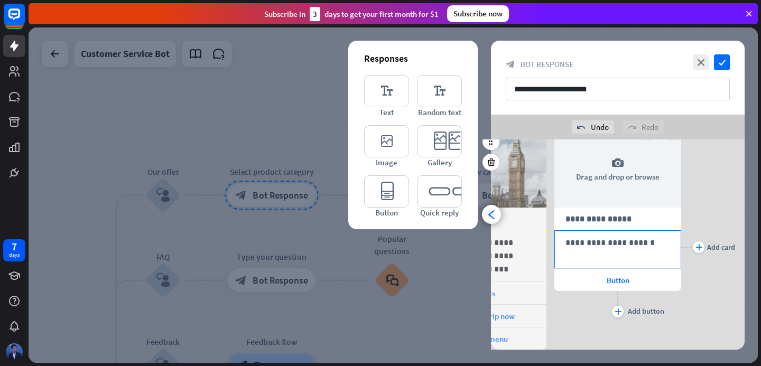
scroll to position [25, 0]
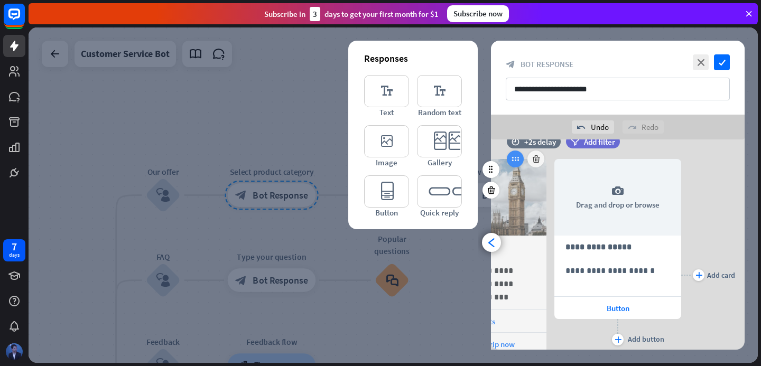
click at [515, 157] on icon at bounding box center [515, 159] width 10 height 10
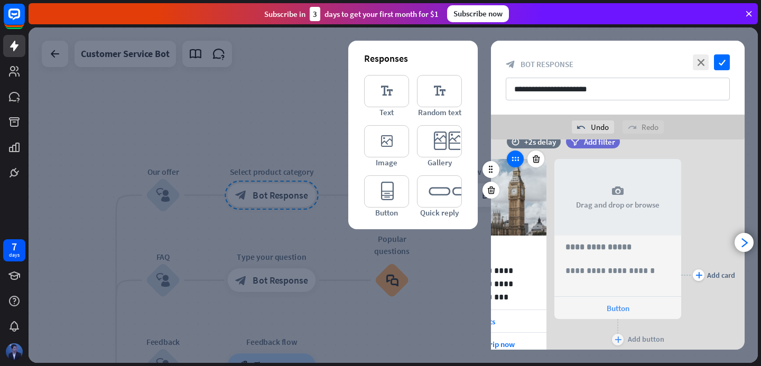
scroll to position [0, 0]
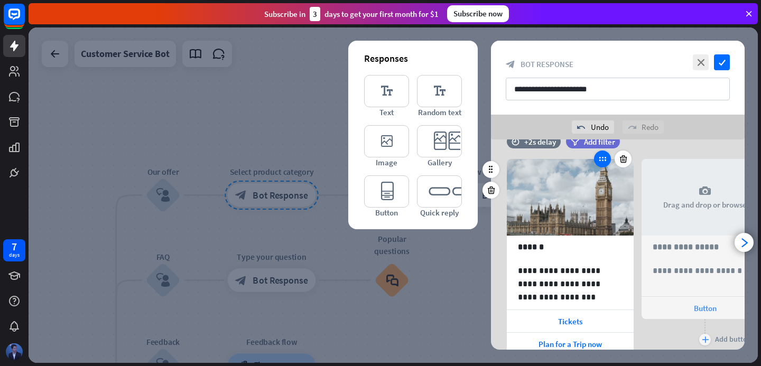
click at [606, 161] on icon at bounding box center [603, 159] width 10 height 10
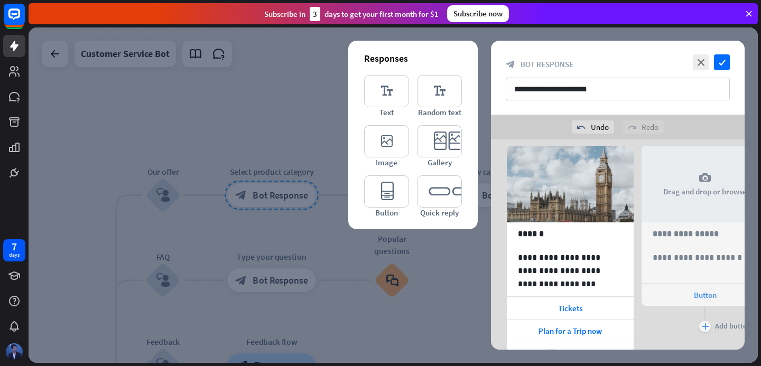
scroll to position [31, 0]
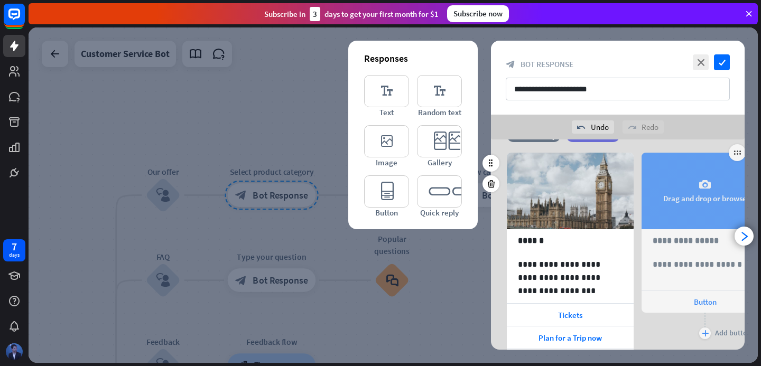
click at [690, 190] on div "camera Drag and drop or browse" at bounding box center [704, 191] width 127 height 77
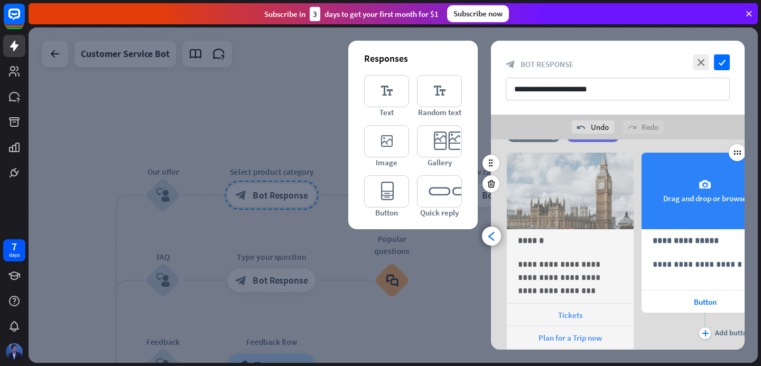
scroll to position [0, 87]
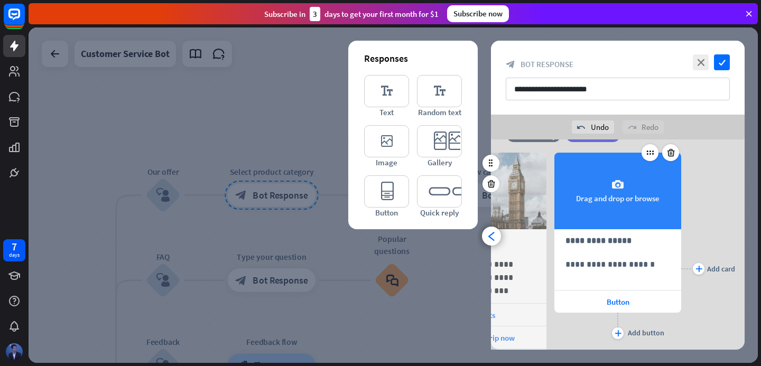
click at [587, 196] on div "camera Drag and drop or browse" at bounding box center [617, 191] width 127 height 77
click at [628, 215] on div "camera Drag and drop or browse" at bounding box center [617, 191] width 127 height 77
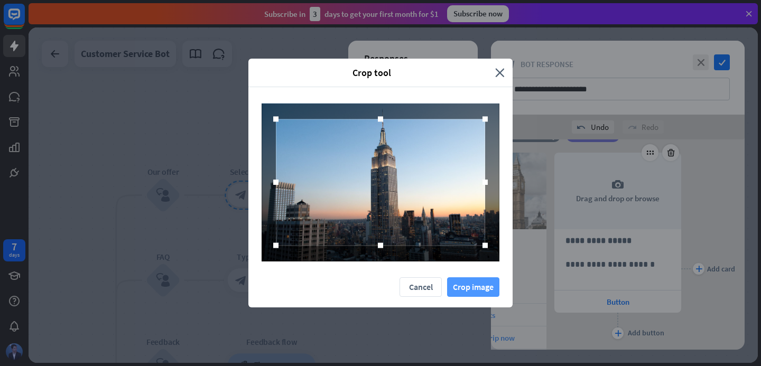
click at [482, 284] on button "Crop image" at bounding box center [473, 287] width 52 height 20
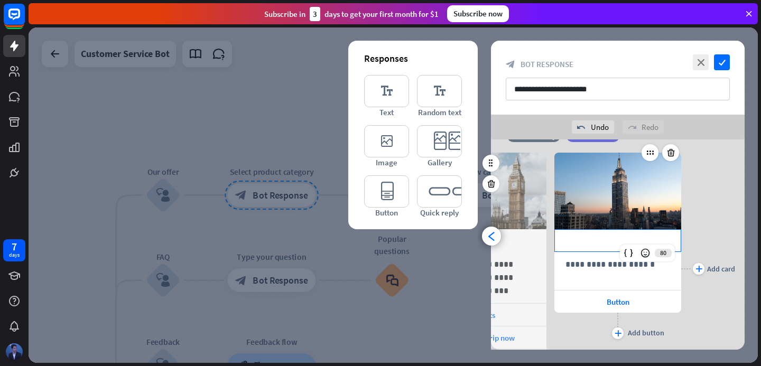
click at [600, 244] on p "**********" at bounding box center [617, 240] width 105 height 13
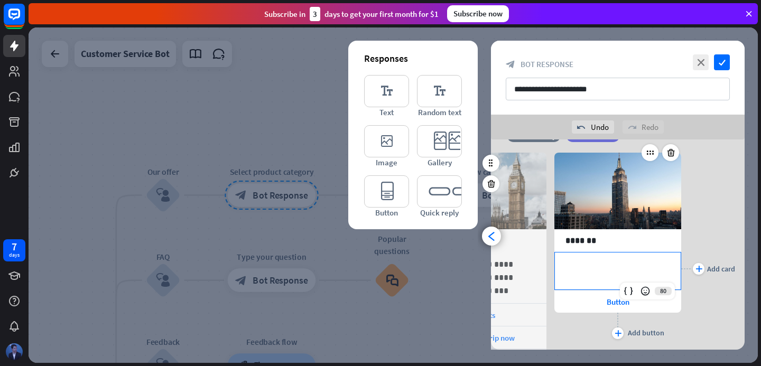
click at [610, 269] on p "**********" at bounding box center [617, 264] width 105 height 13
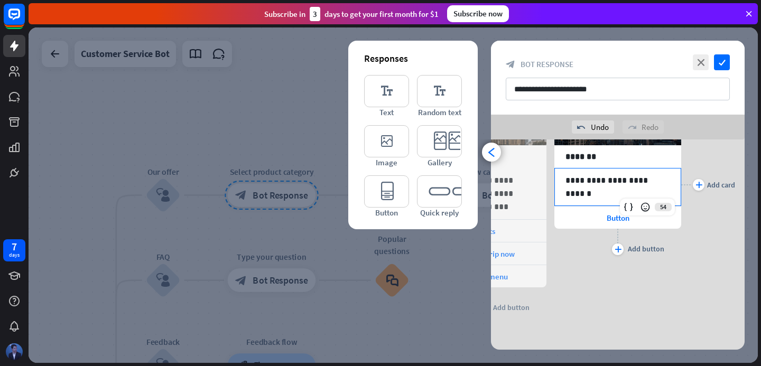
scroll to position [119, 0]
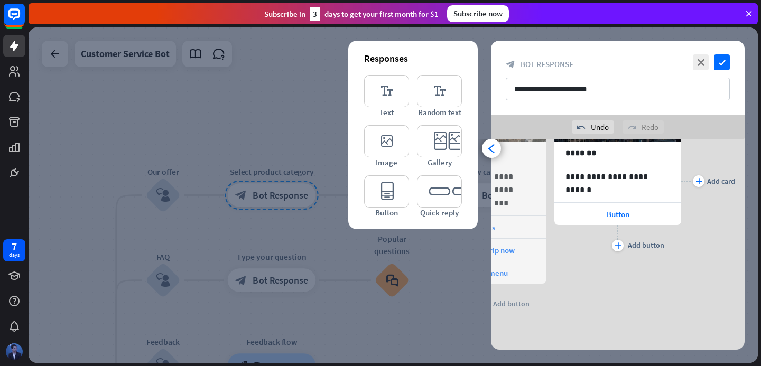
click at [592, 250] on div "plus Add button" at bounding box center [617, 238] width 127 height 26
click at [596, 215] on div "Button" at bounding box center [617, 214] width 127 height 22
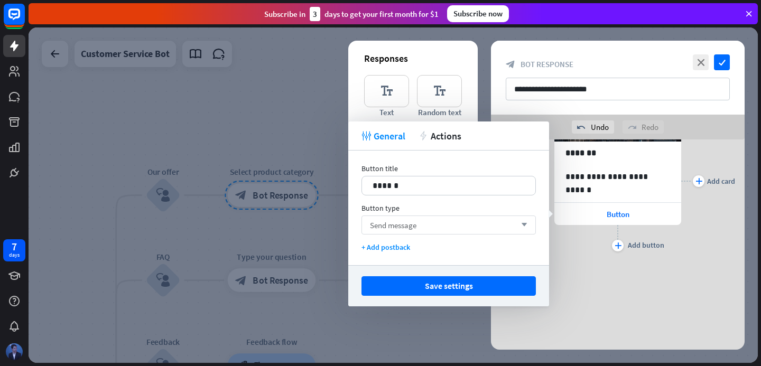
click at [470, 231] on div "Send message arrow_down" at bounding box center [448, 225] width 174 height 19
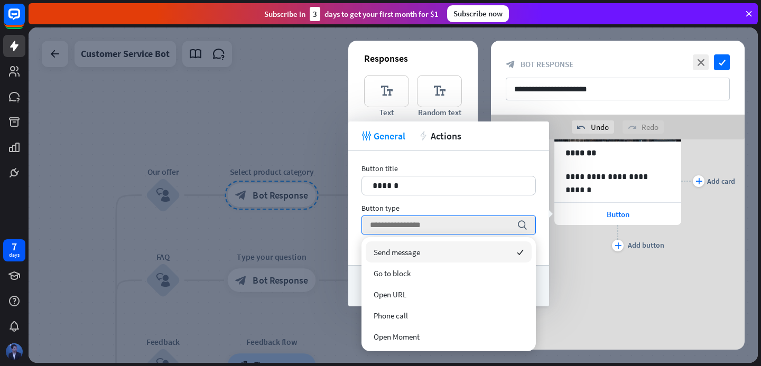
click at [576, 253] on div "**********" at bounding box center [617, 181] width 127 height 264
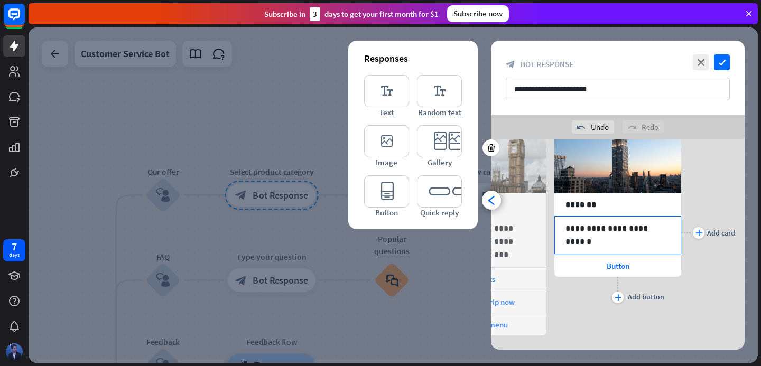
scroll to position [67, 0]
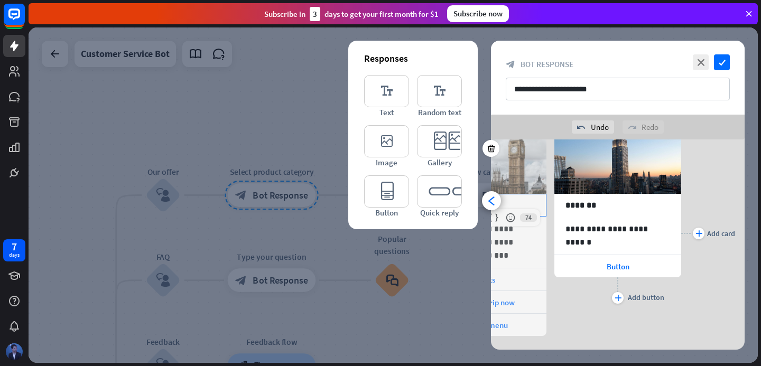
click at [501, 197] on div "******" at bounding box center [483, 205] width 126 height 22
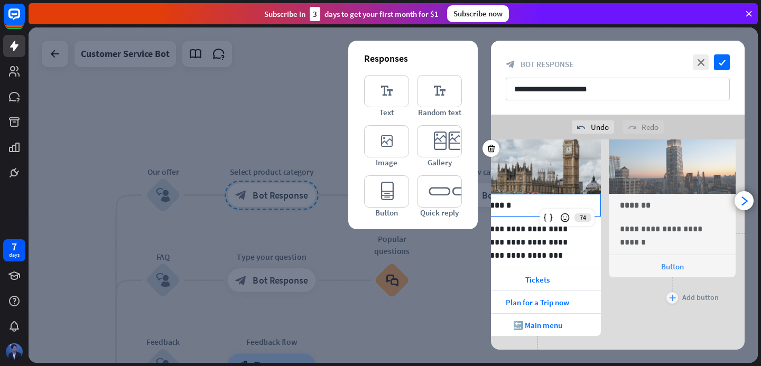
scroll to position [0, 0]
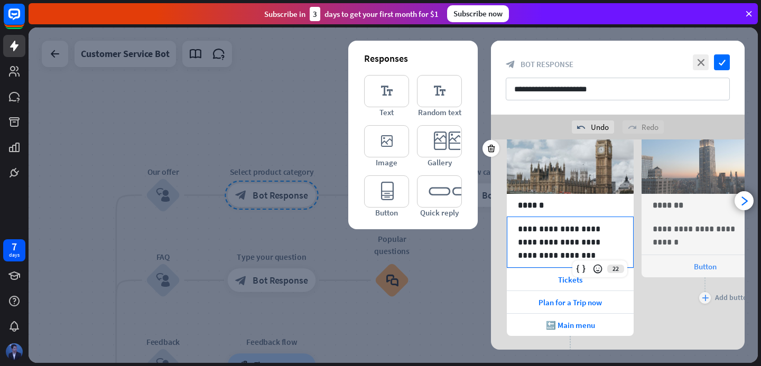
click at [543, 243] on p "**********" at bounding box center [570, 242] width 105 height 40
click at [682, 237] on div "**********" at bounding box center [705, 235] width 126 height 37
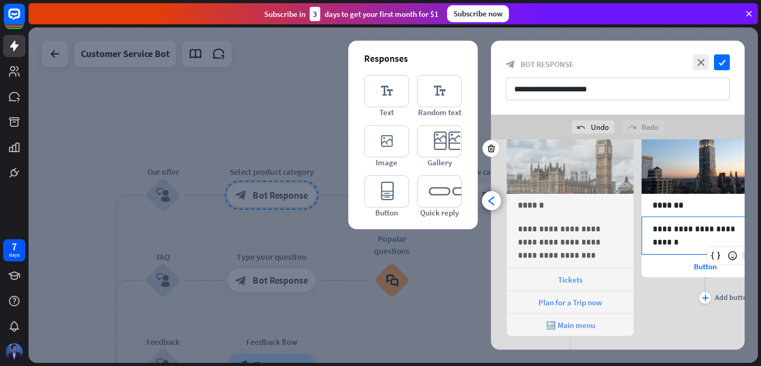
scroll to position [0, 87]
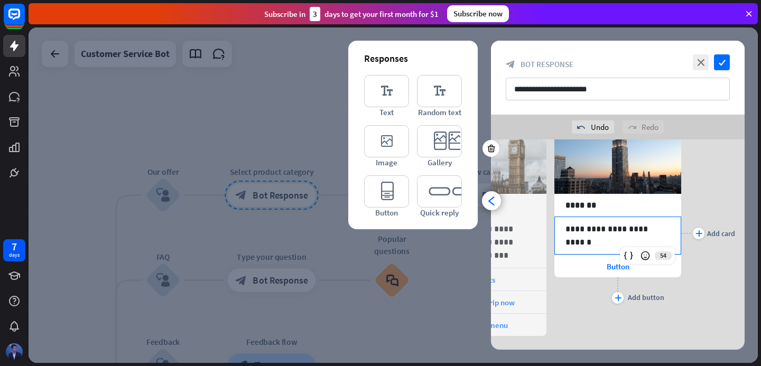
click at [587, 246] on div "**********" at bounding box center [618, 235] width 126 height 37
paste div
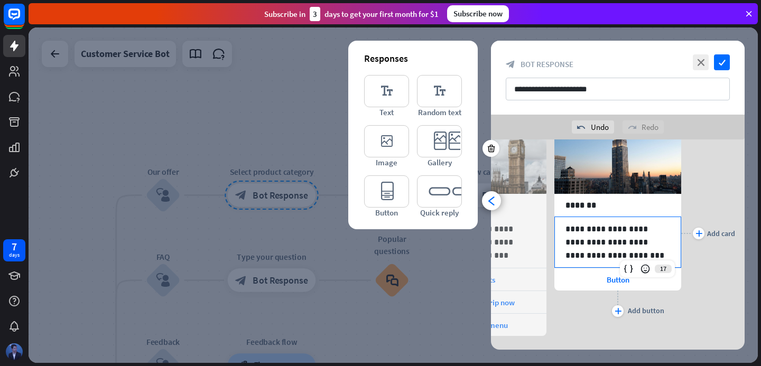
click at [641, 238] on p "**********" at bounding box center [617, 242] width 105 height 40
click at [590, 283] on div "Button" at bounding box center [617, 279] width 127 height 22
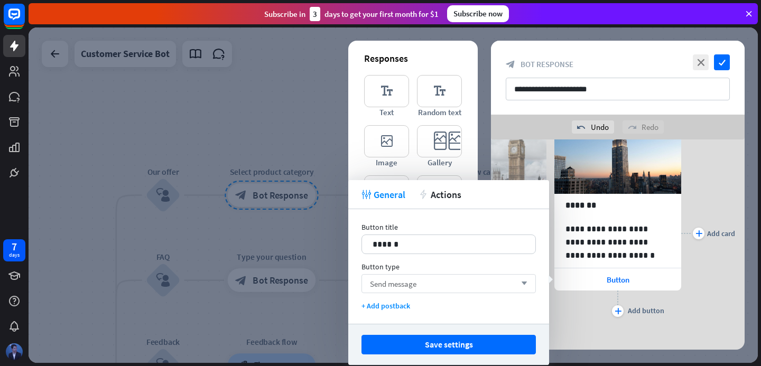
click at [432, 283] on div "Send message arrow_down" at bounding box center [448, 283] width 174 height 19
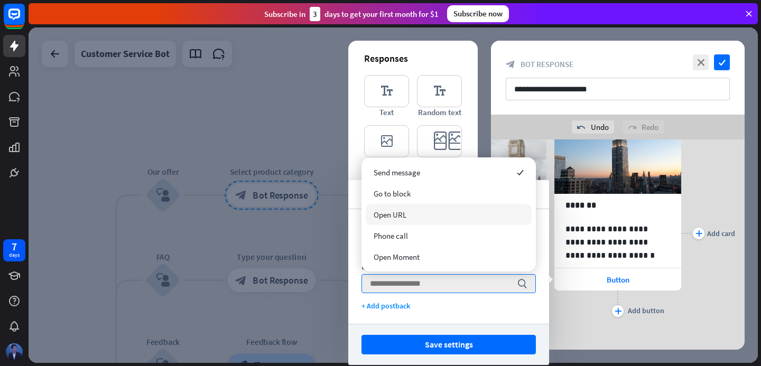
click at [426, 207] on div "Open URL" at bounding box center [449, 214] width 166 height 21
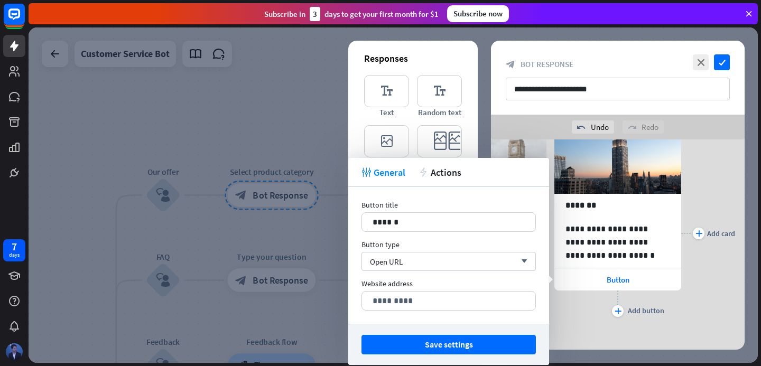
click at [424, 291] on div "Website address 2048 *********" at bounding box center [448, 295] width 174 height 32
click at [424, 295] on p "*********" at bounding box center [449, 300] width 152 height 13
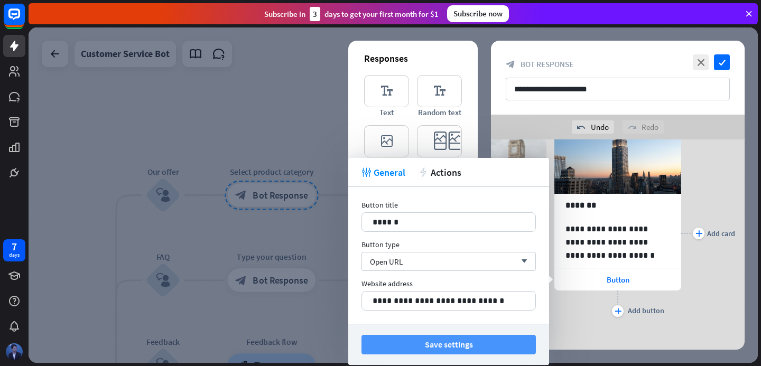
click at [452, 348] on button "Save settings" at bounding box center [448, 345] width 174 height 20
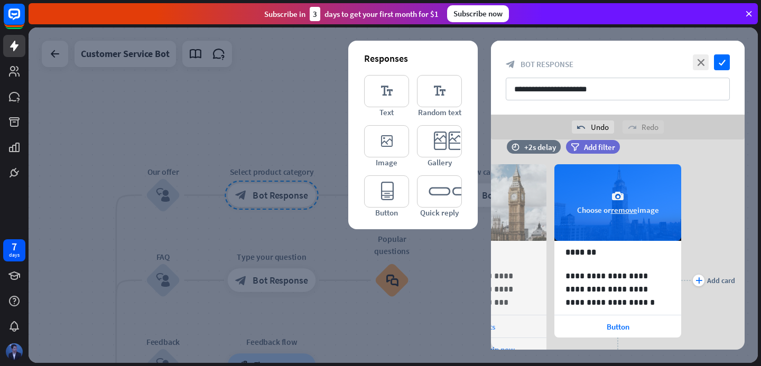
scroll to position [4, 0]
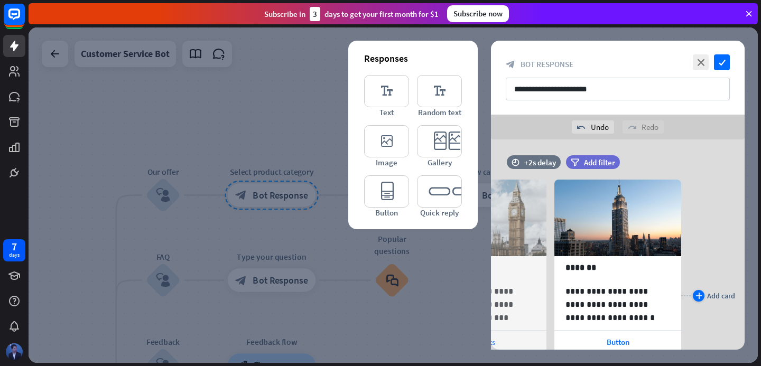
click at [703, 297] on div "plus" at bounding box center [699, 296] width 12 height 12
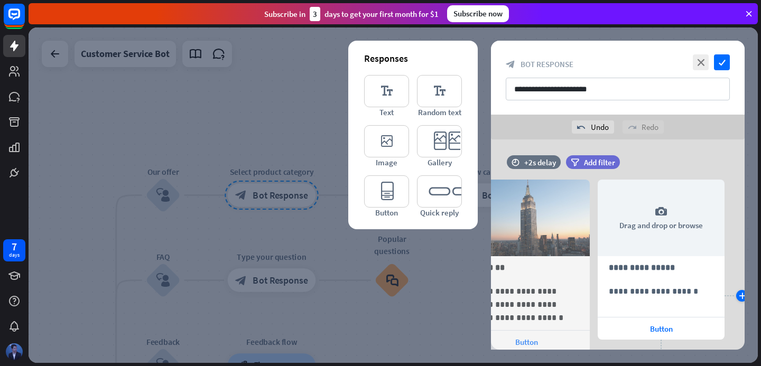
scroll to position [0, 222]
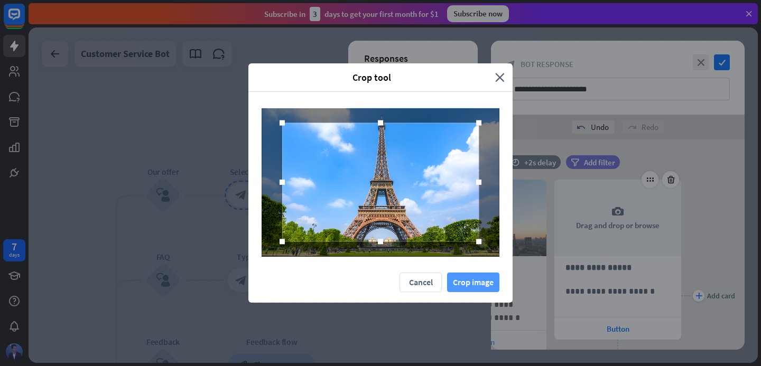
click at [471, 282] on button "Crop image" at bounding box center [473, 283] width 52 height 20
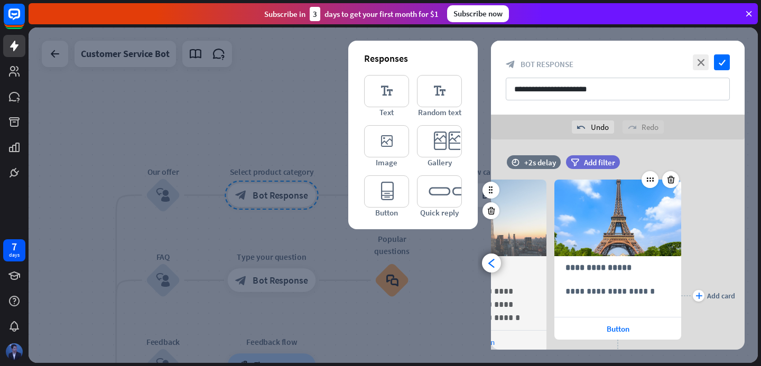
scroll to position [8, 0]
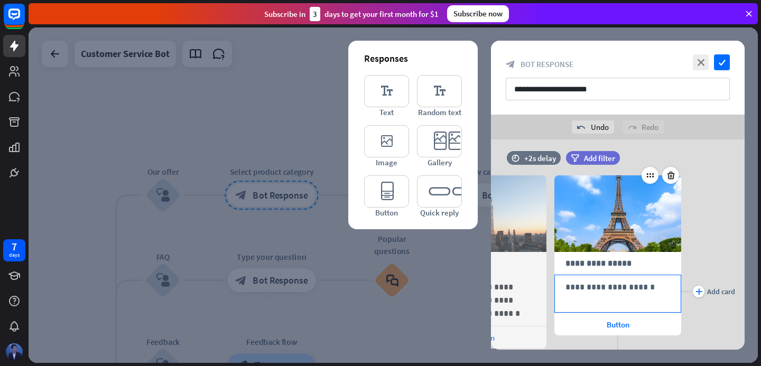
click at [630, 287] on p "**********" at bounding box center [617, 287] width 105 height 13
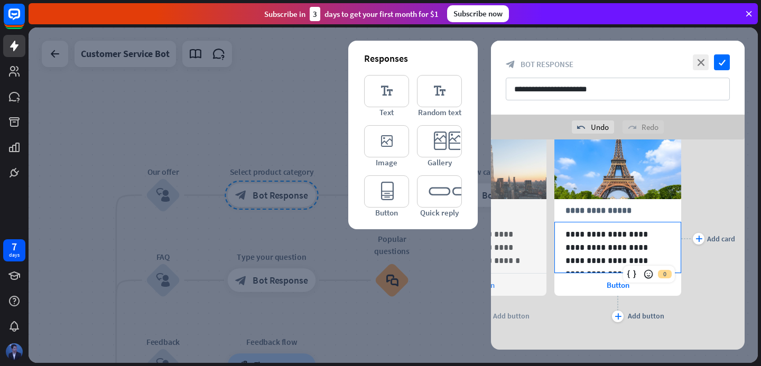
scroll to position [77, 0]
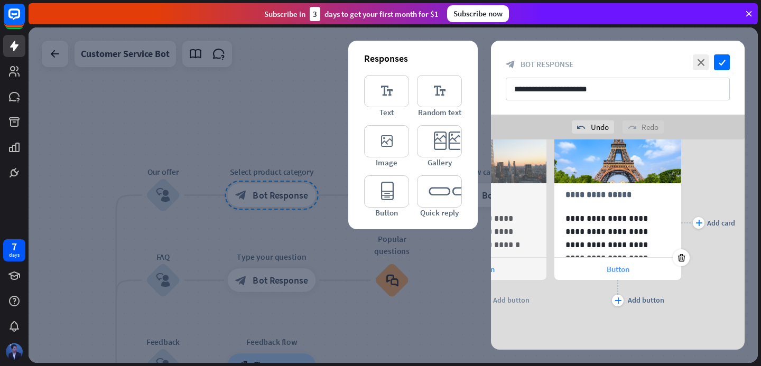
click at [621, 273] on span "Button" at bounding box center [618, 269] width 23 height 10
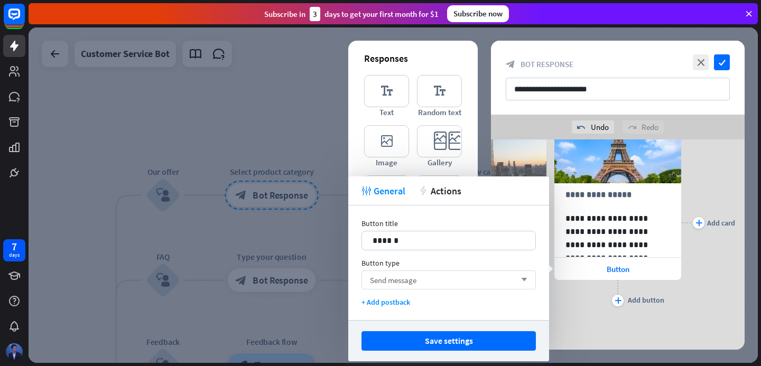
click at [441, 282] on div "Send message arrow_down" at bounding box center [448, 280] width 174 height 19
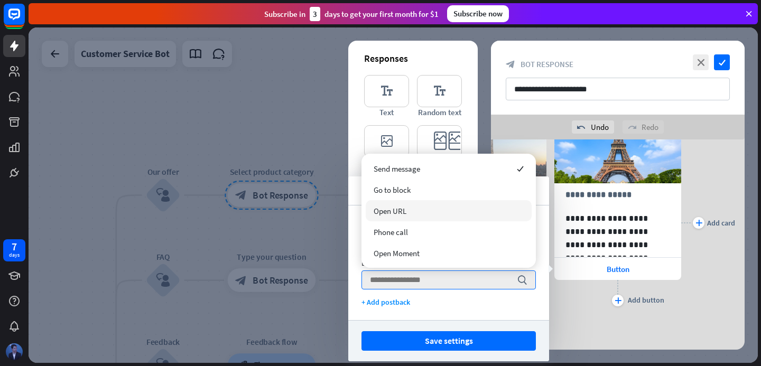
click at [434, 213] on div "Open URL" at bounding box center [449, 210] width 166 height 21
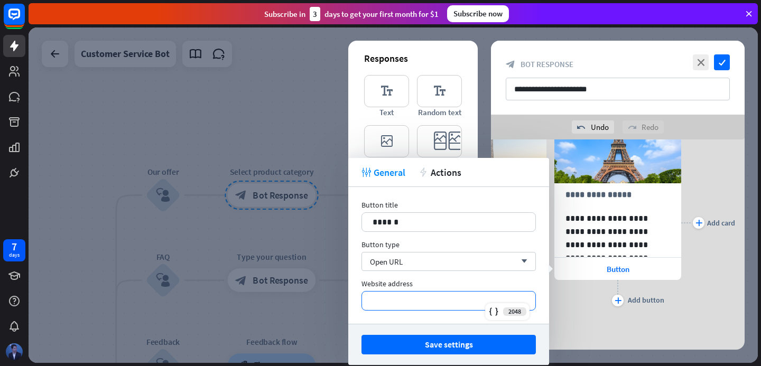
click at [447, 294] on p "*********" at bounding box center [449, 300] width 152 height 13
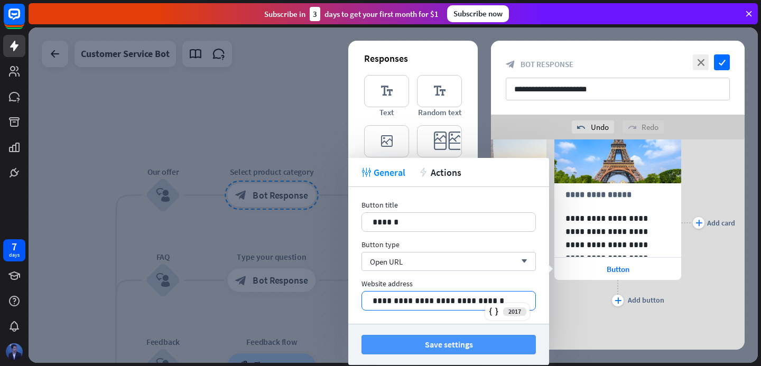
click at [450, 350] on button "Save settings" at bounding box center [448, 345] width 174 height 20
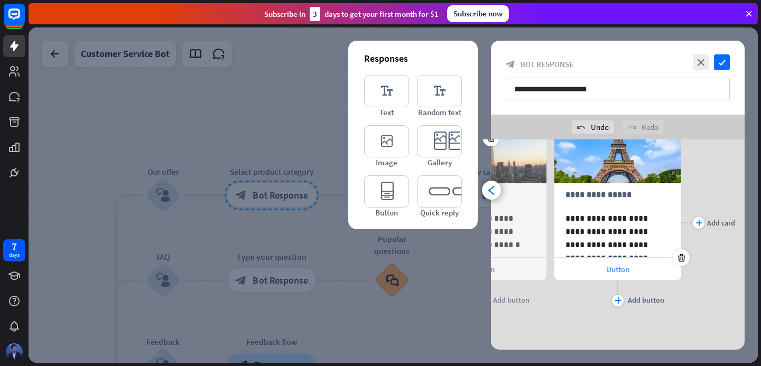
click at [625, 269] on span "Button" at bounding box center [618, 269] width 23 height 10
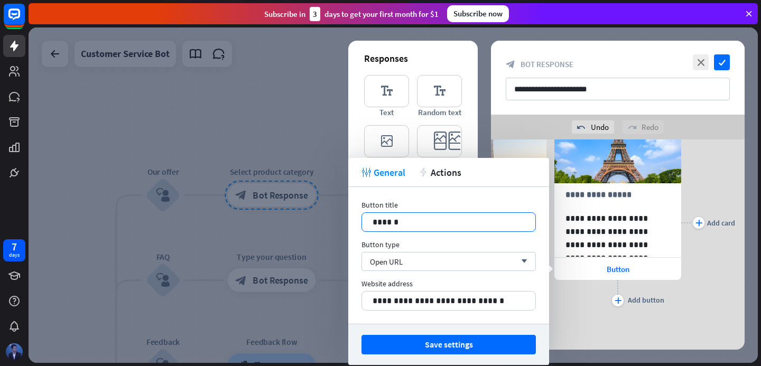
click at [407, 222] on p "******" at bounding box center [449, 222] width 152 height 13
click at [400, 223] on p "*******" at bounding box center [449, 222] width 152 height 13
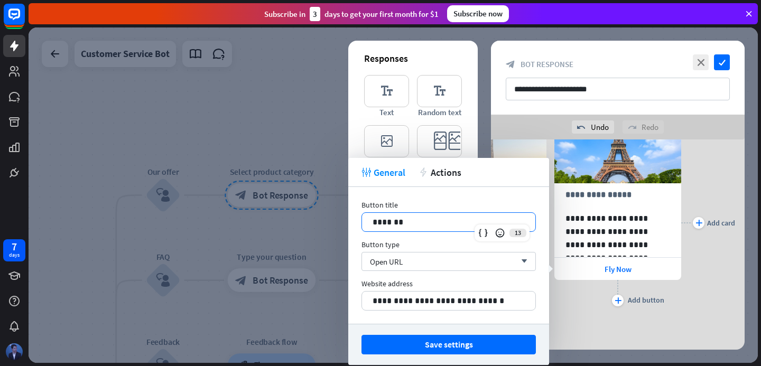
click at [400, 223] on p "*******" at bounding box center [449, 222] width 152 height 13
copy p "*******"
click at [461, 355] on div "Save settings" at bounding box center [448, 344] width 201 height 41
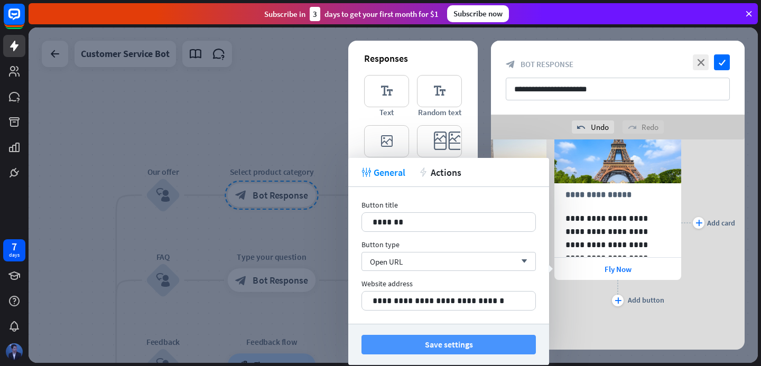
click at [471, 354] on button "Save settings" at bounding box center [448, 345] width 174 height 20
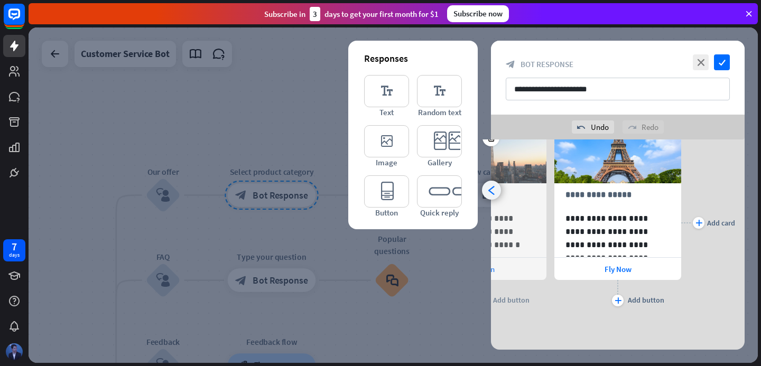
click at [496, 194] on icon "arrowhead_left" at bounding box center [492, 190] width 10 height 10
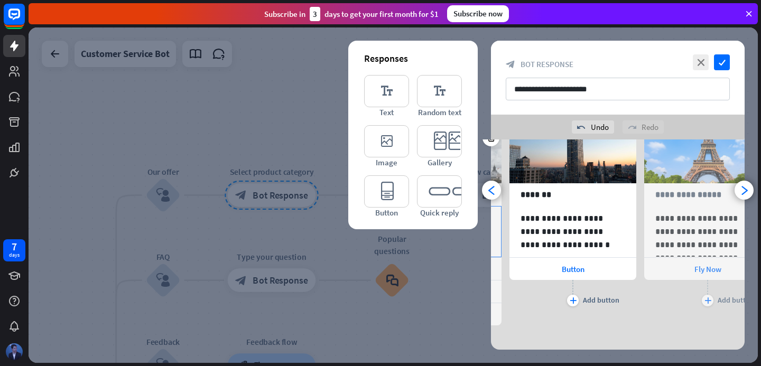
scroll to position [0, 87]
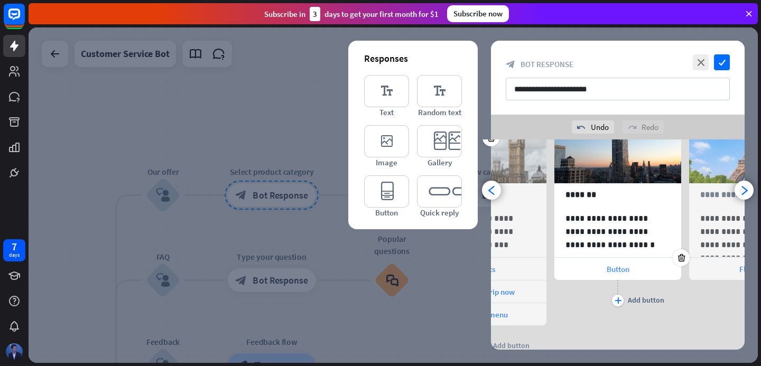
click at [623, 263] on div "Button" at bounding box center [617, 269] width 127 height 22
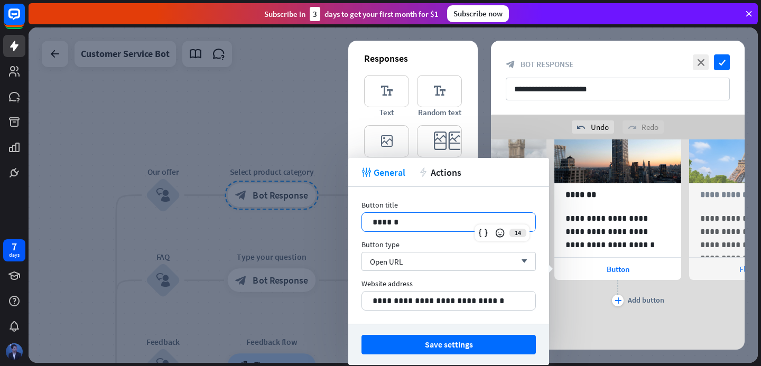
click at [412, 220] on p "******" at bounding box center [449, 222] width 152 height 13
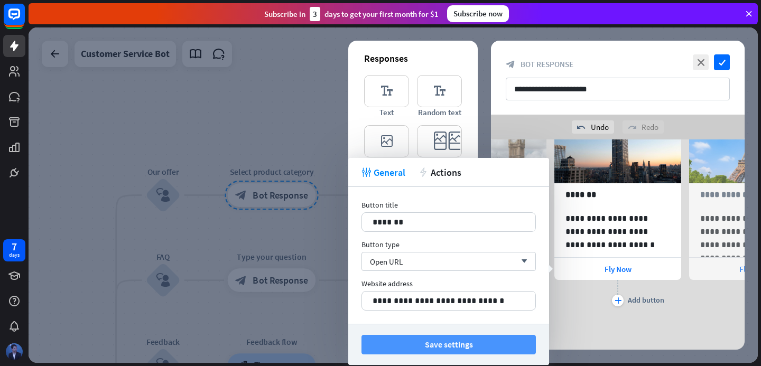
click at [463, 339] on button "Save settings" at bounding box center [448, 345] width 174 height 20
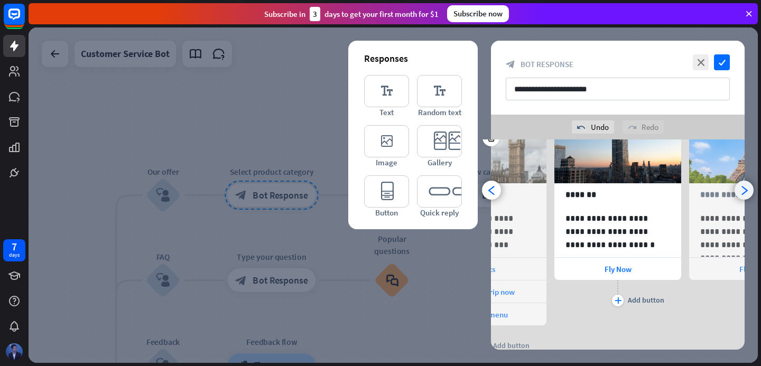
click at [750, 196] on div "arrowhead_right" at bounding box center [743, 190] width 19 height 19
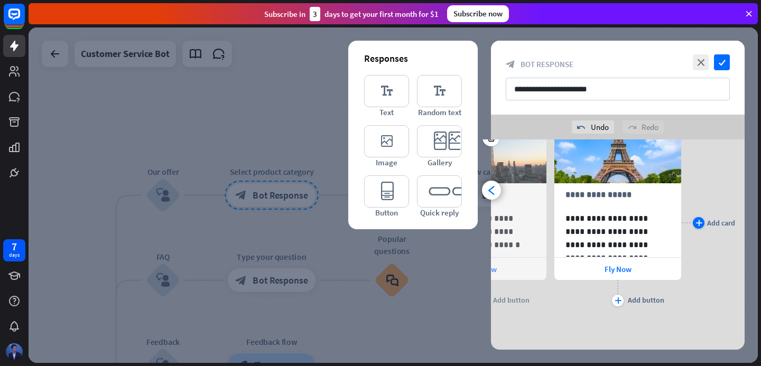
click at [701, 218] on div "plus" at bounding box center [699, 223] width 12 height 12
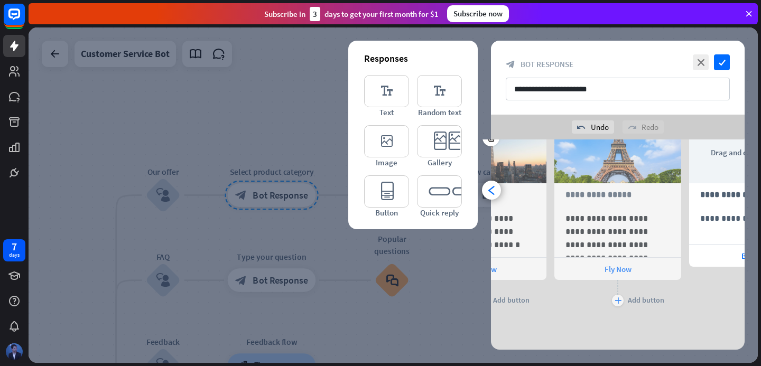
scroll to position [0, 357]
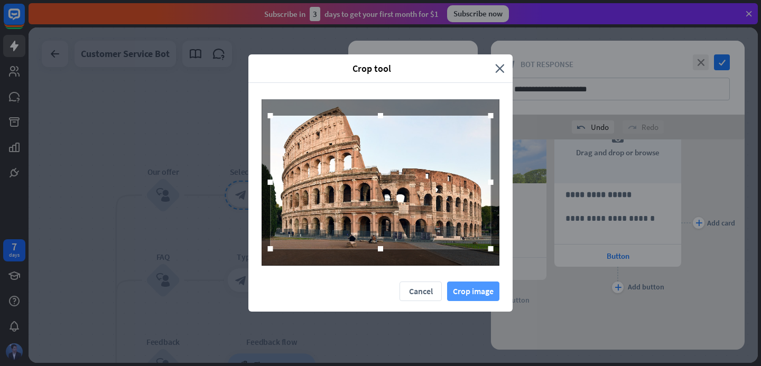
click at [467, 293] on button "Crop image" at bounding box center [473, 292] width 52 height 20
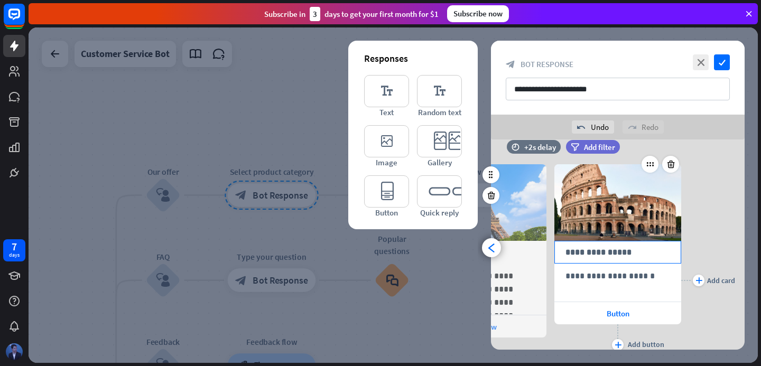
scroll to position [0, 0]
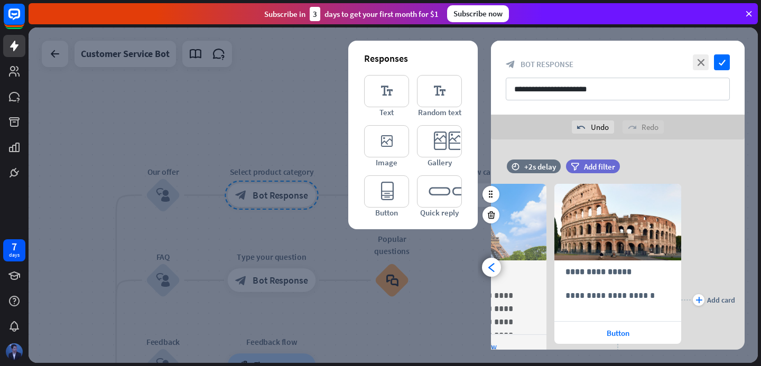
click at [715, 202] on div "plus Add card" at bounding box center [708, 300] width 54 height 264
click at [490, 271] on icon "arrowhead_left" at bounding box center [492, 268] width 10 height 10
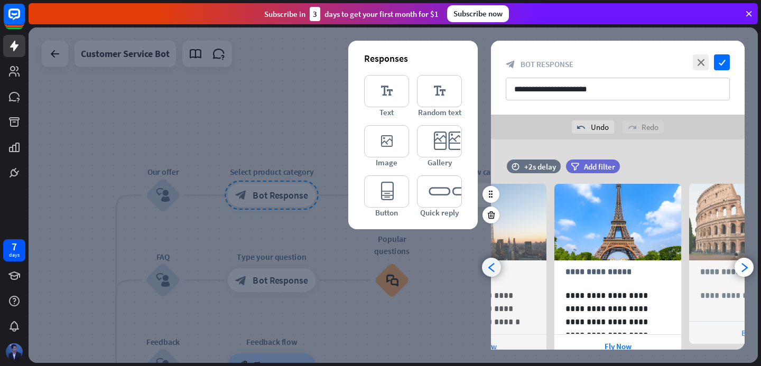
click at [490, 271] on icon "arrowhead_left" at bounding box center [492, 268] width 10 height 10
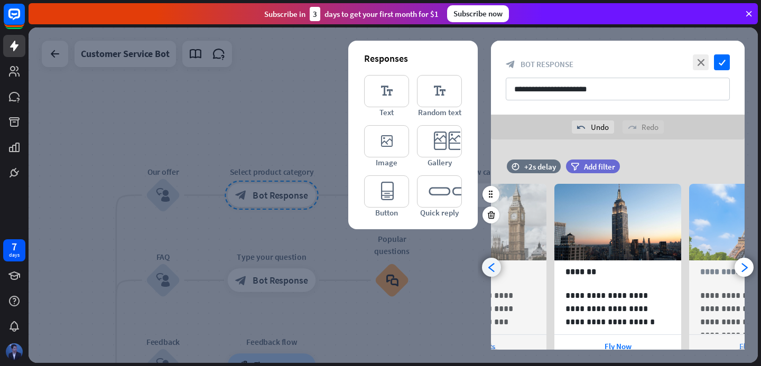
scroll to position [0, 87]
click at [490, 271] on icon "arrowhead_left" at bounding box center [492, 268] width 10 height 10
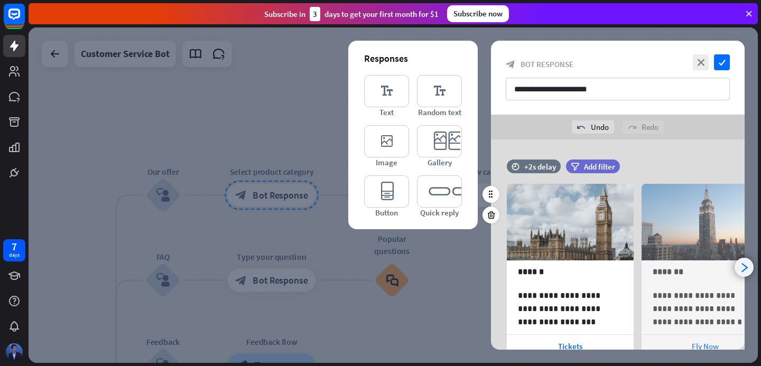
click at [745, 258] on div "arrowhead_right" at bounding box center [743, 267] width 19 height 19
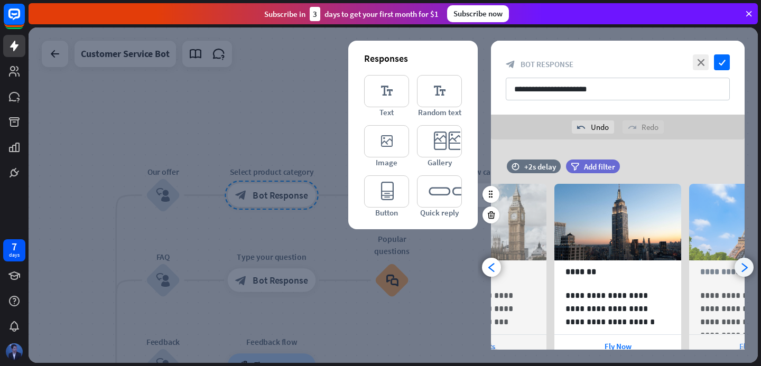
click at [745, 261] on div "arrowhead_right" at bounding box center [743, 267] width 19 height 19
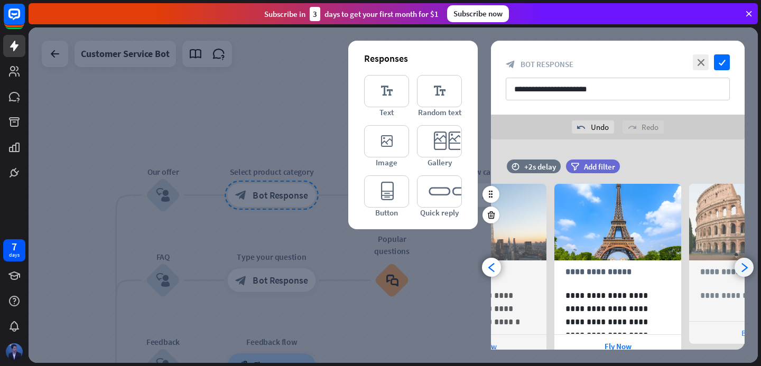
click at [745, 261] on div "arrowhead_right" at bounding box center [743, 267] width 19 height 19
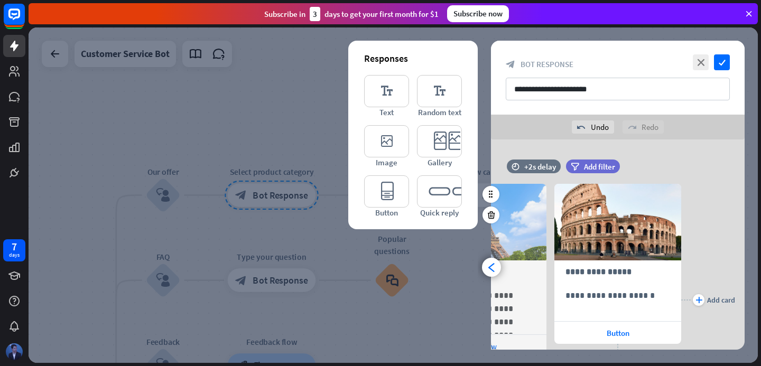
scroll to position [0, 357]
click at [703, 301] on div "plus" at bounding box center [699, 300] width 12 height 12
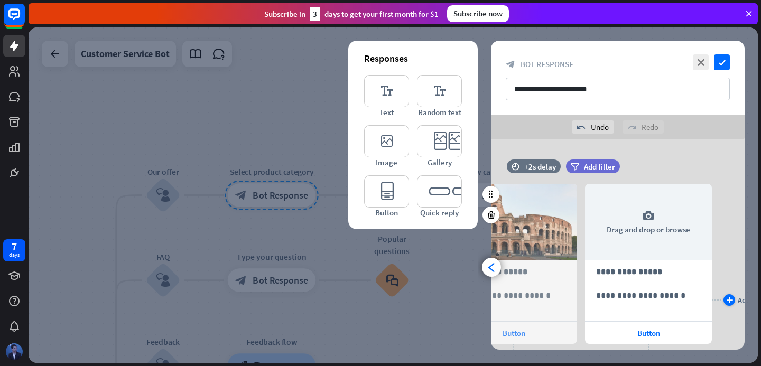
scroll to position [0, 491]
